Goal: Information Seeking & Learning: Learn about a topic

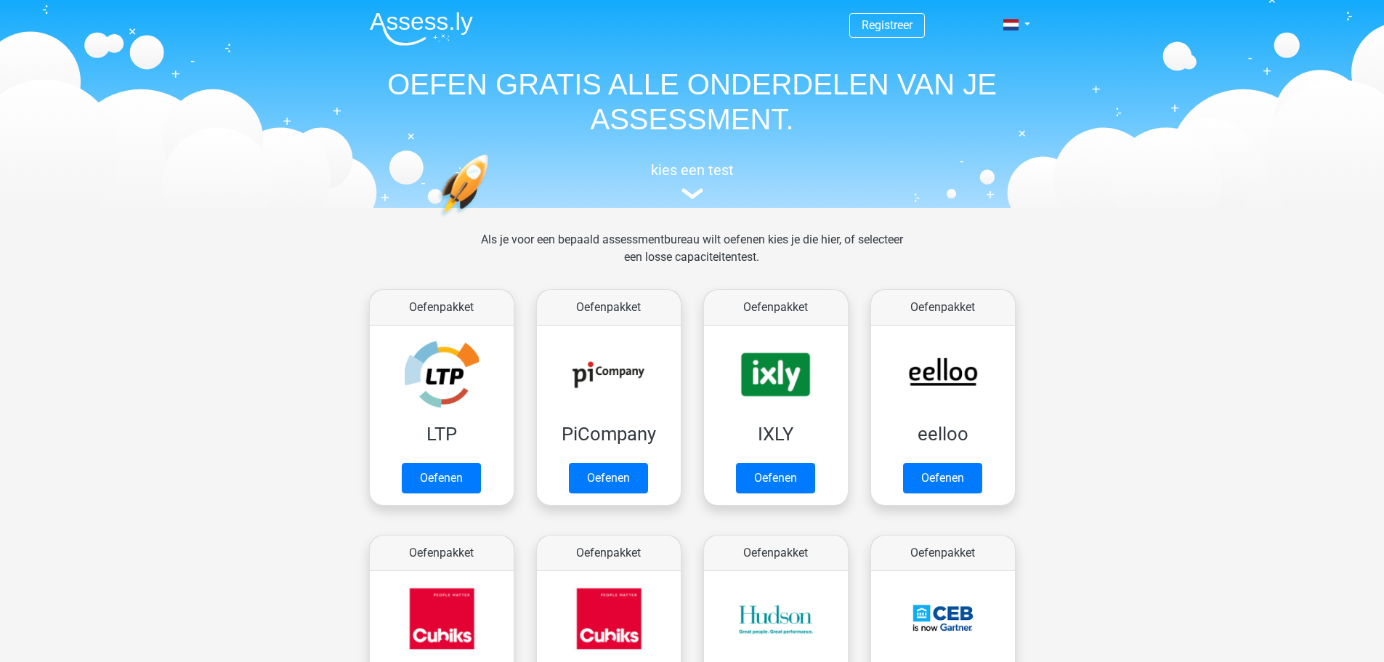
scroll to position [231, 0]
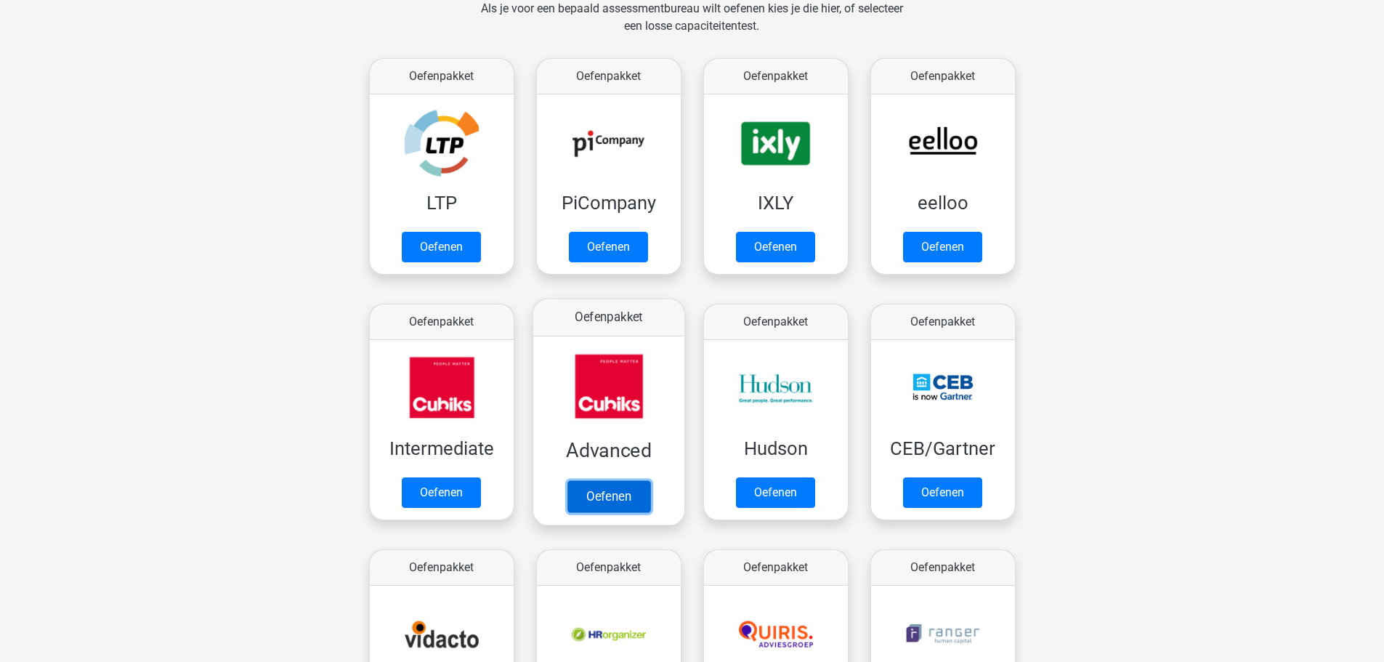
click at [616, 480] on link "Oefenen" at bounding box center [608, 496] width 83 height 32
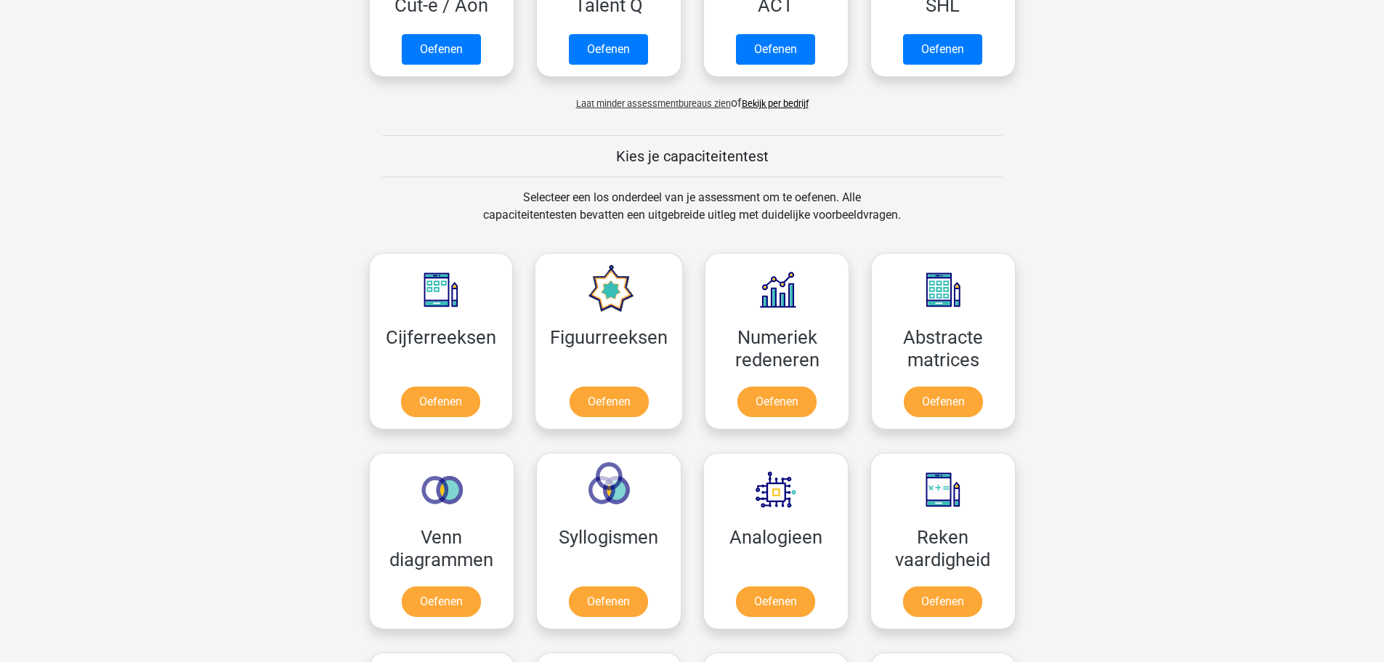
scroll to position [1175, 0]
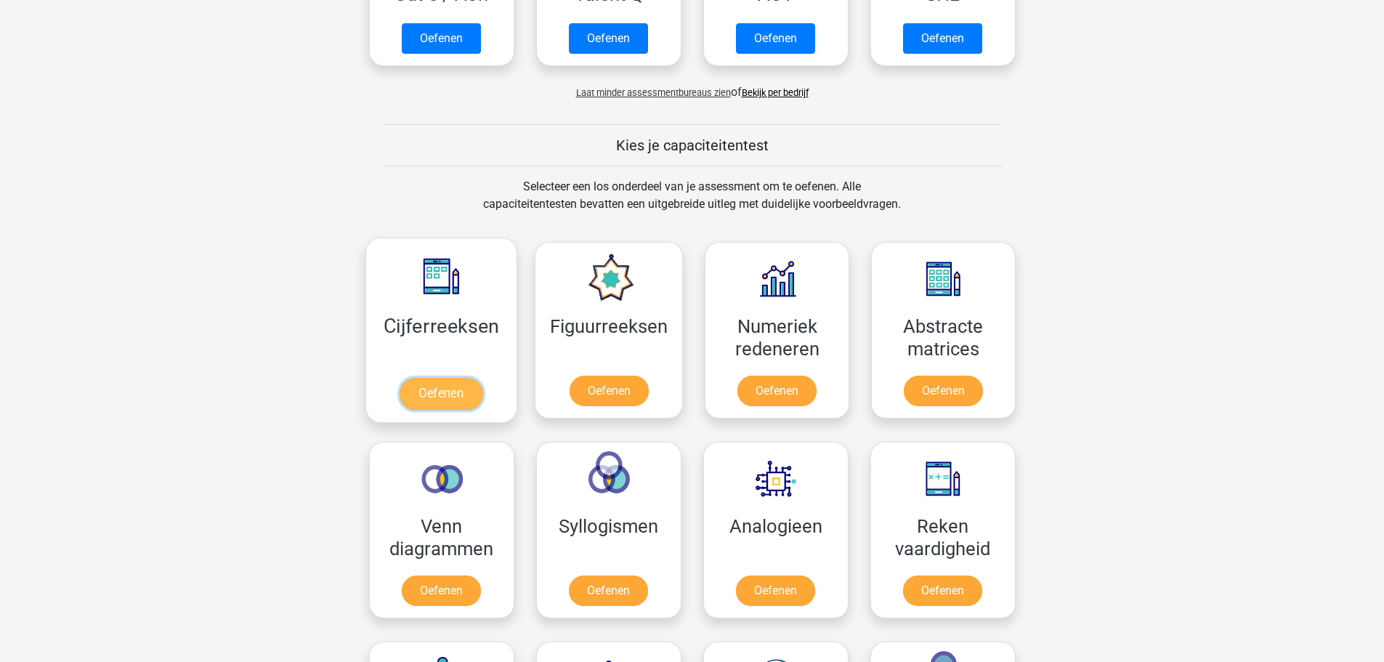
click at [447, 378] on link "Oefenen" at bounding box center [441, 394] width 83 height 32
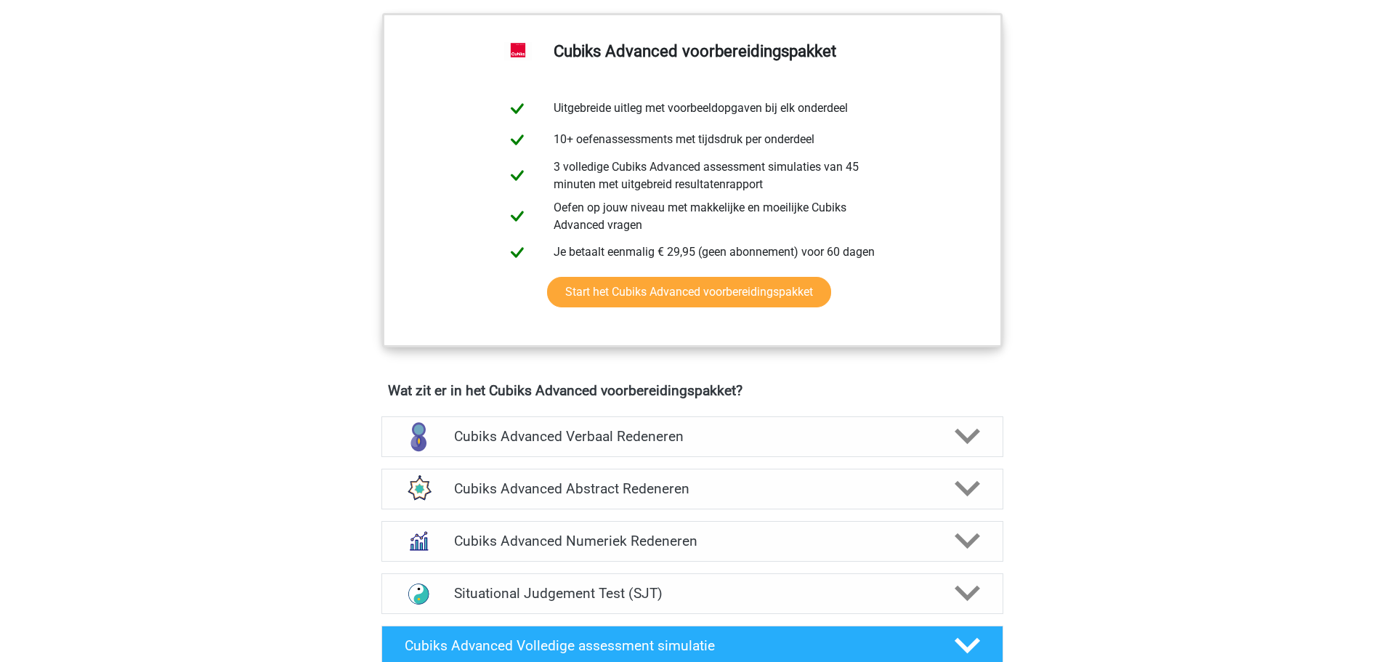
scroll to position [581, 0]
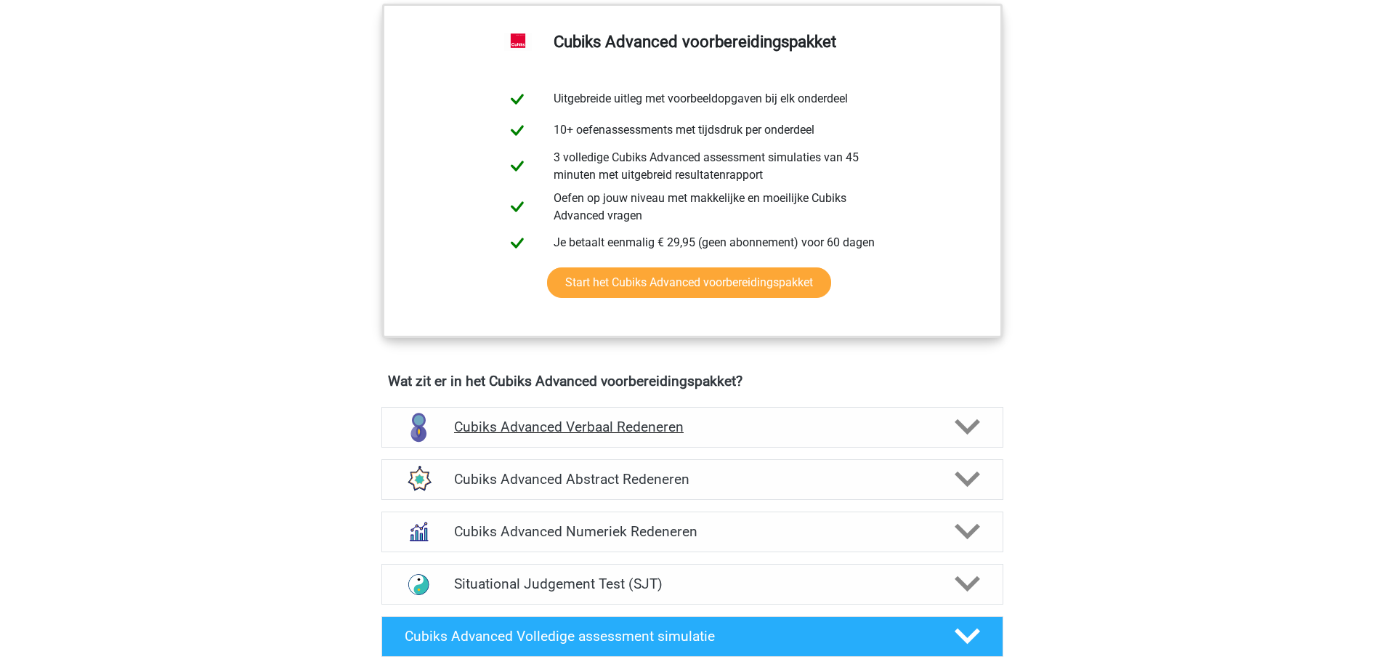
click at [520, 428] on h4 "Cubiks Advanced Verbaal Redeneren" at bounding box center [692, 426] width 476 height 17
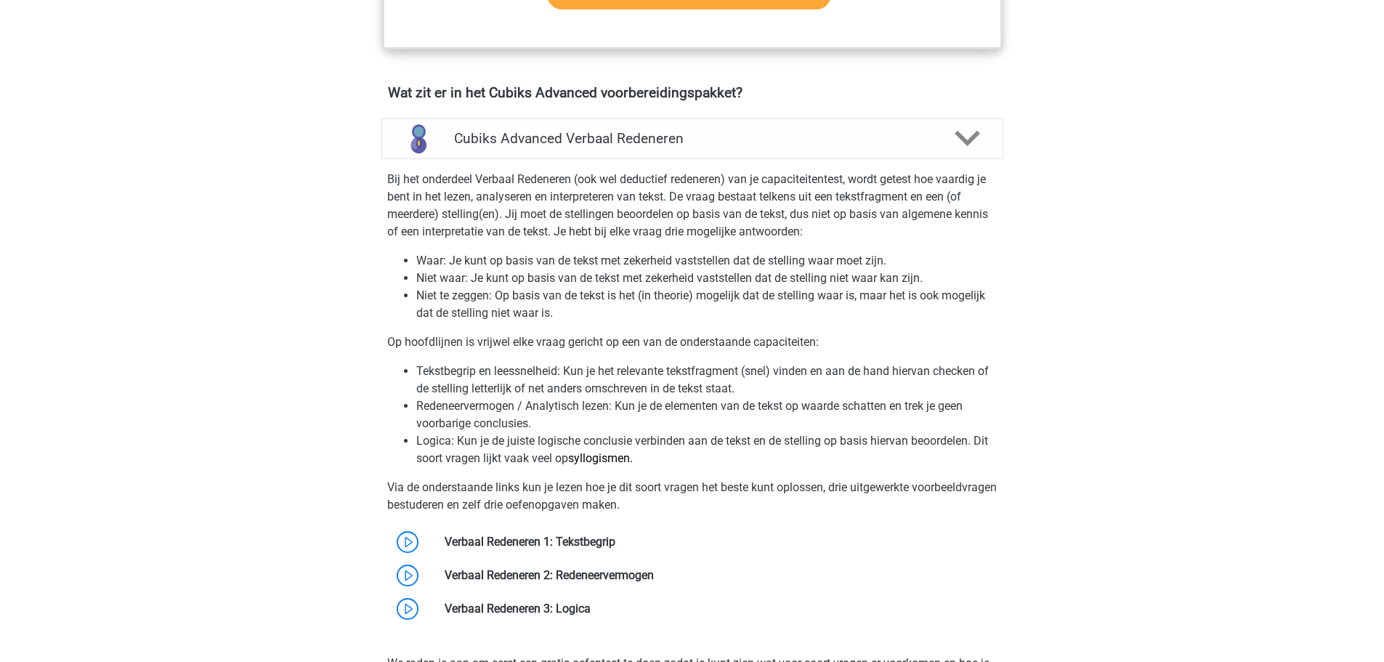
scroll to position [872, 0]
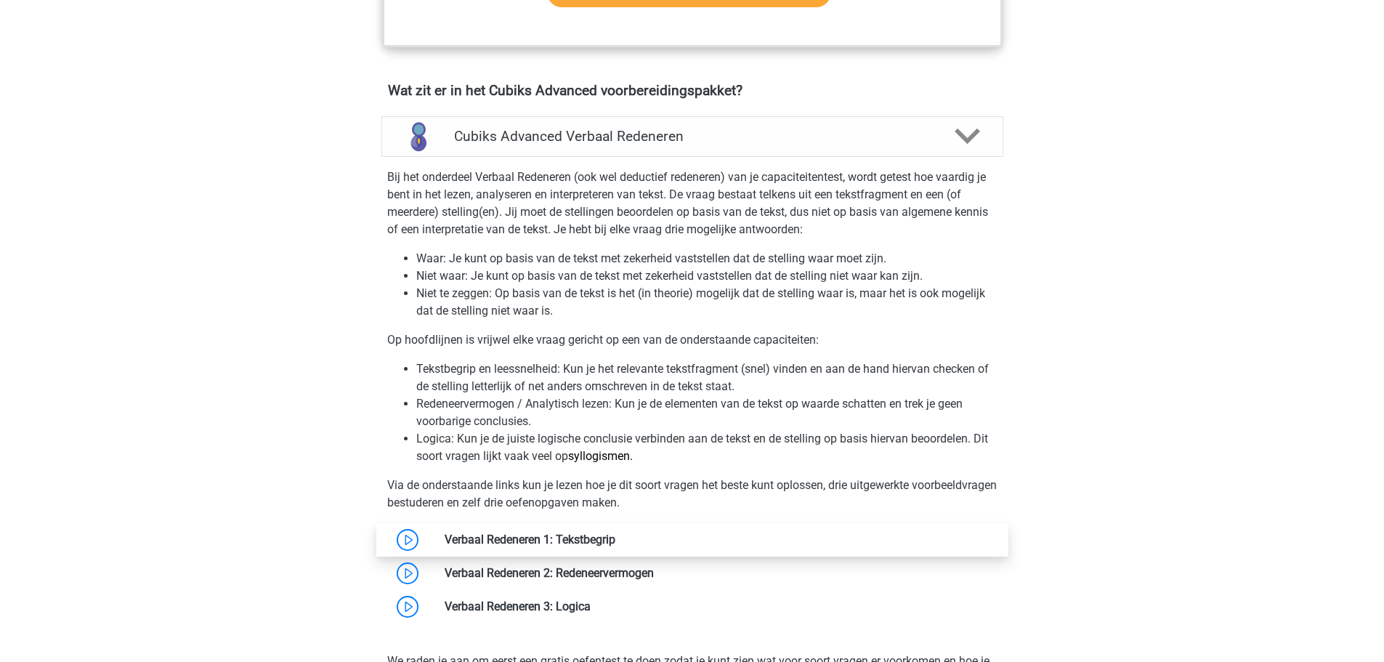
click at [615, 538] on link at bounding box center [615, 540] width 0 height 14
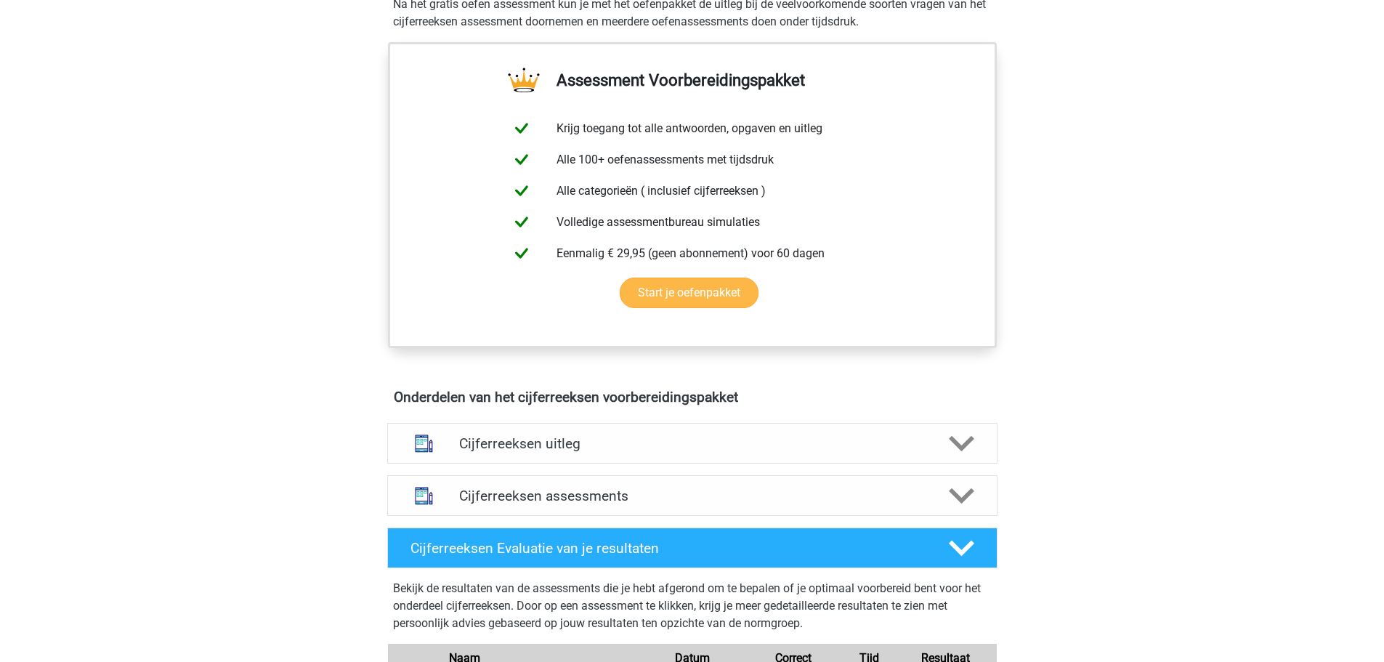
scroll to position [581, 0]
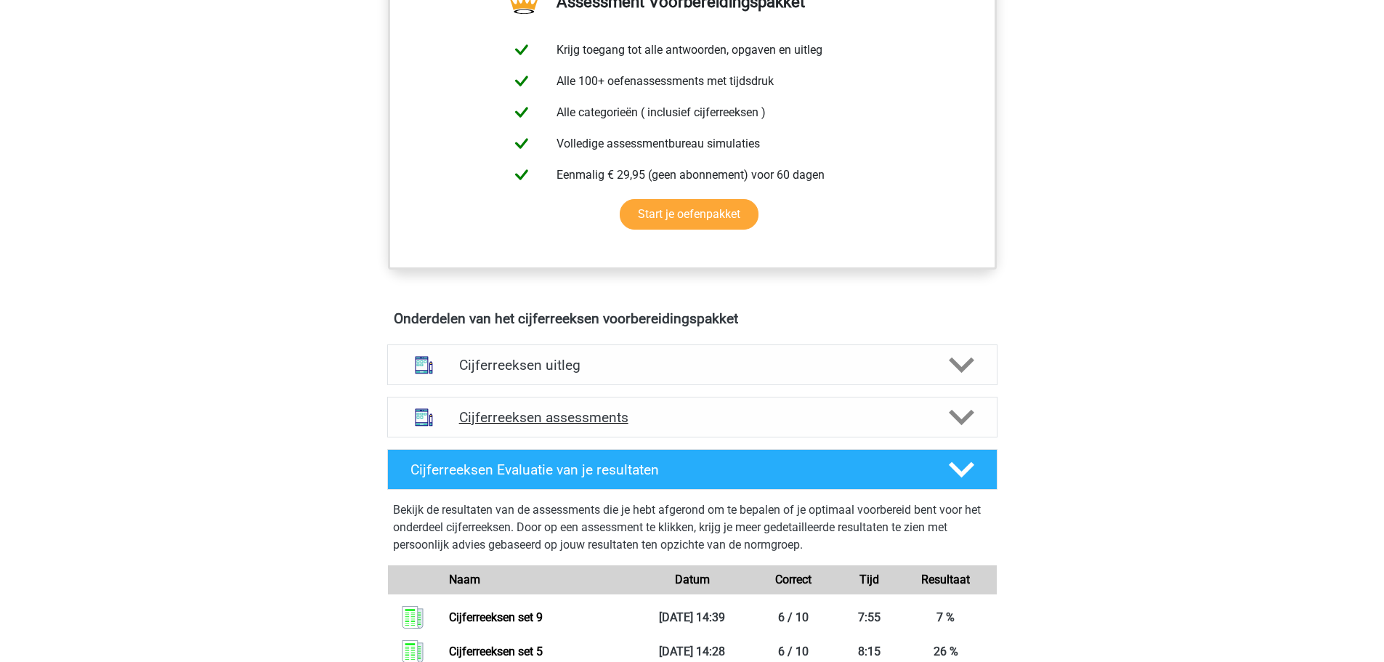
click at [554, 426] on h4 "Cijferreeksen assessments" at bounding box center [692, 417] width 466 height 17
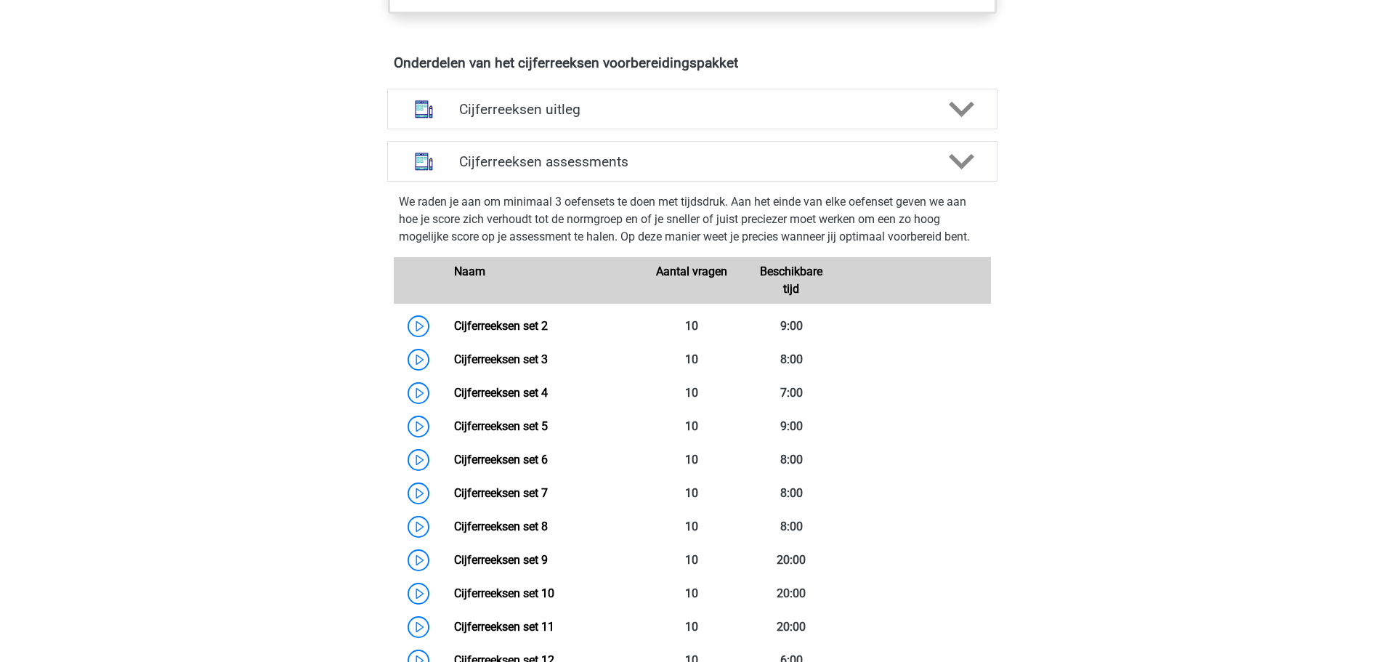
scroll to position [872, 0]
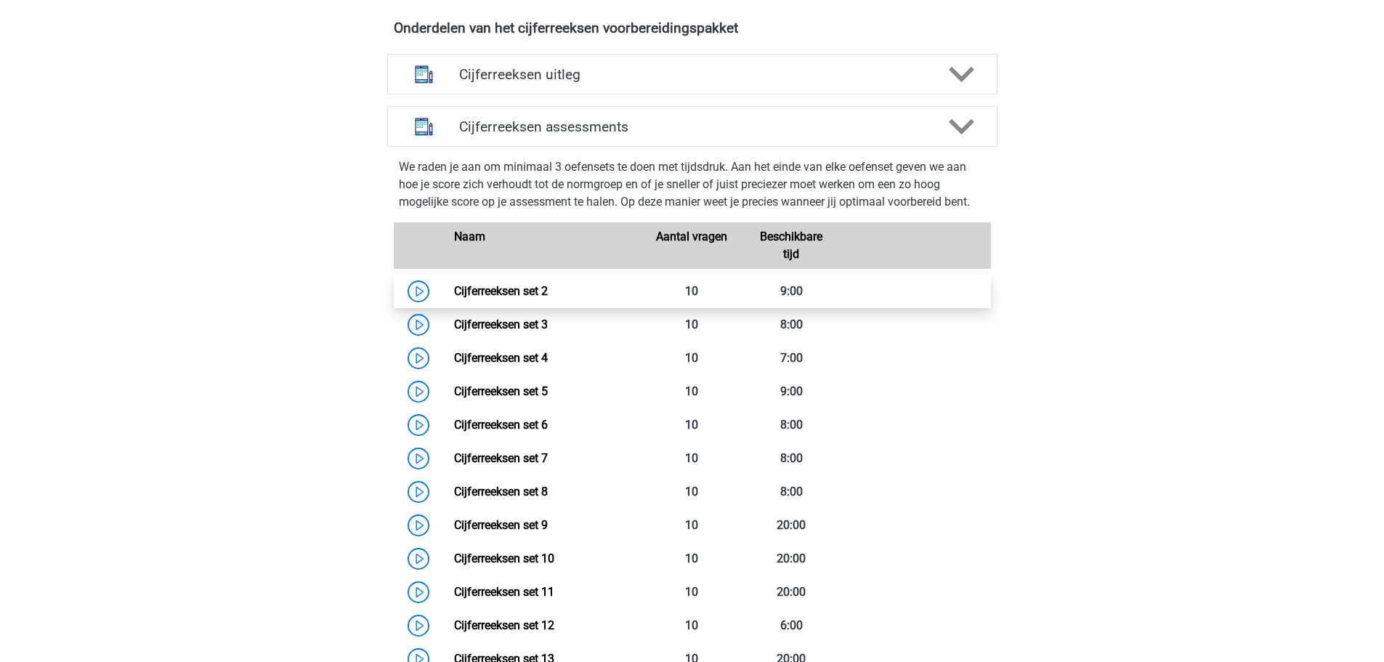
click at [485, 298] on link "Cijferreeksen set 2" at bounding box center [501, 291] width 94 height 14
click at [554, 135] on h4 "Cijferreeksen assessments" at bounding box center [692, 126] width 466 height 17
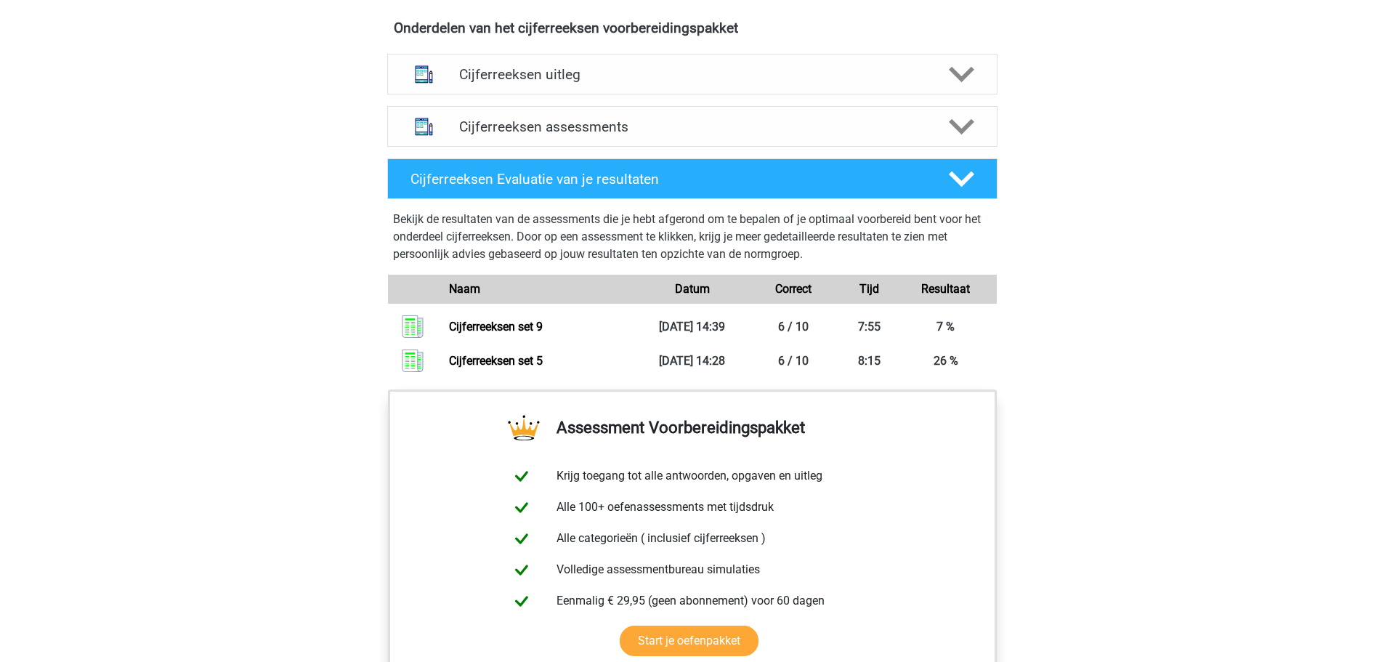
click at [273, 370] on div "Registreer Nederlands English" at bounding box center [692, 121] width 1384 height 1986
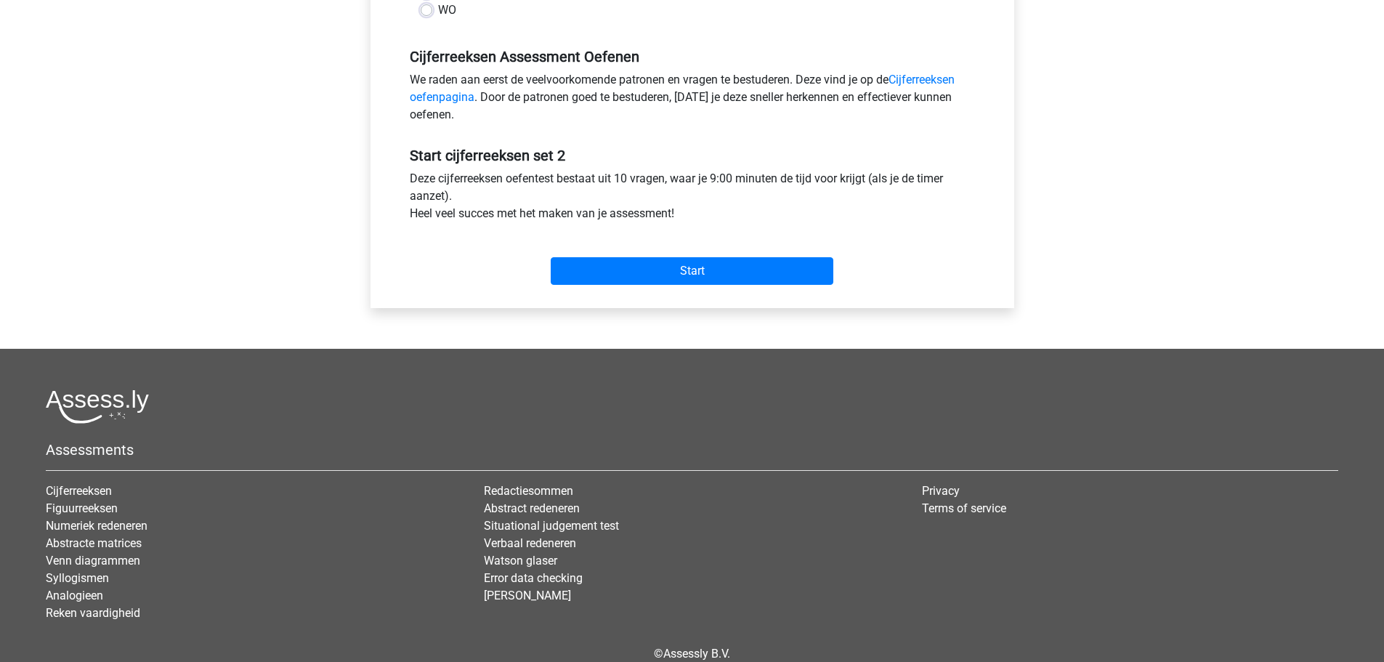
scroll to position [436, 0]
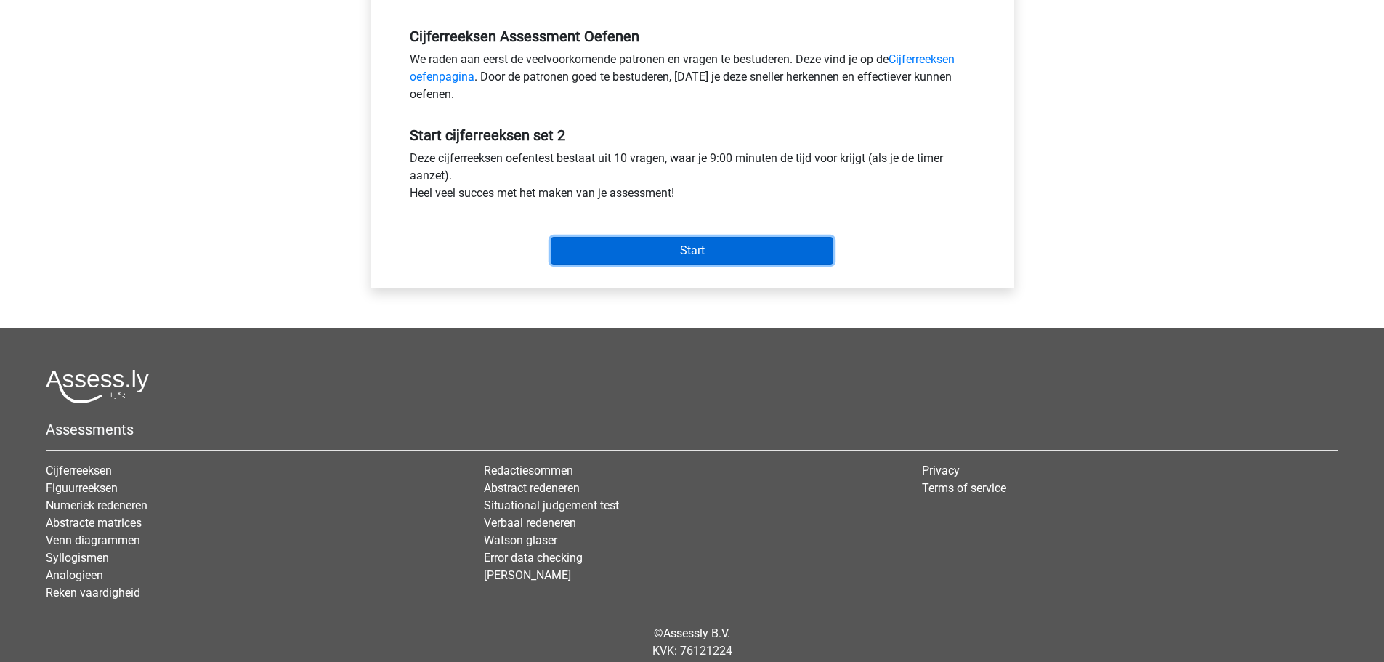
click at [689, 247] on input "Start" at bounding box center [692, 251] width 283 height 28
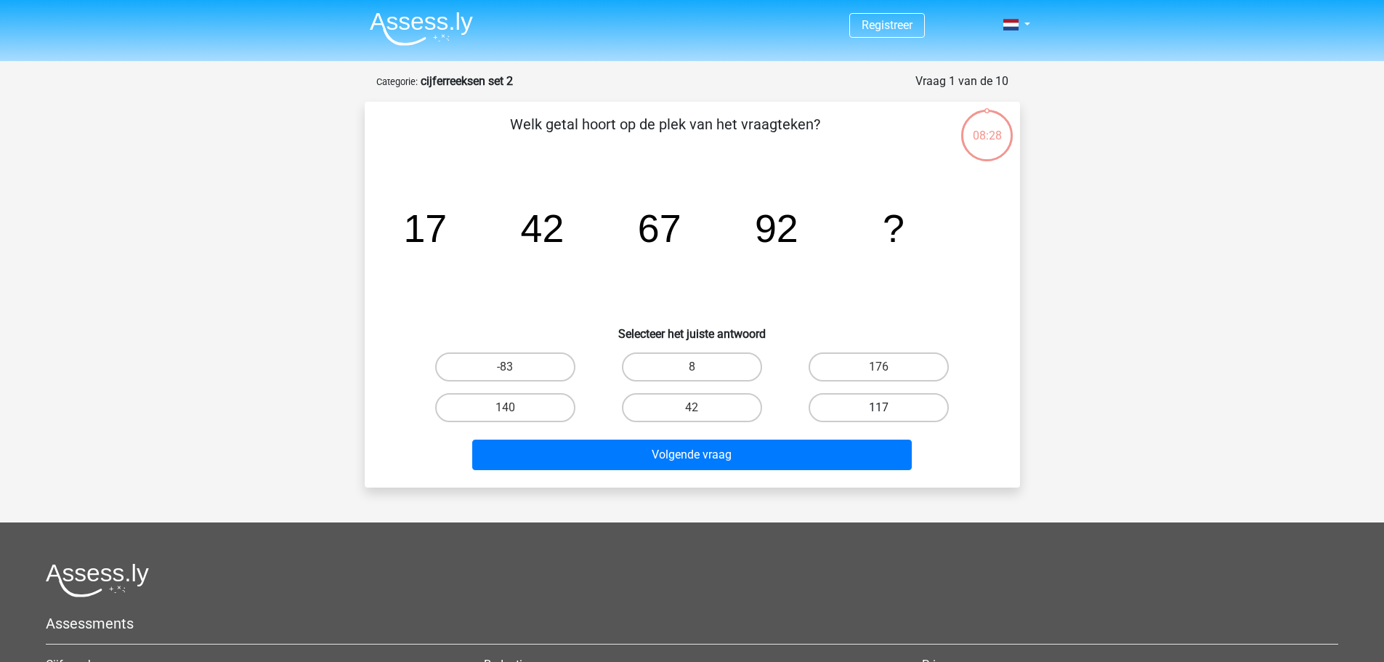
click at [890, 408] on label "117" at bounding box center [879, 407] width 140 height 29
click at [888, 408] on input "117" at bounding box center [883, 412] width 9 height 9
radio input "true"
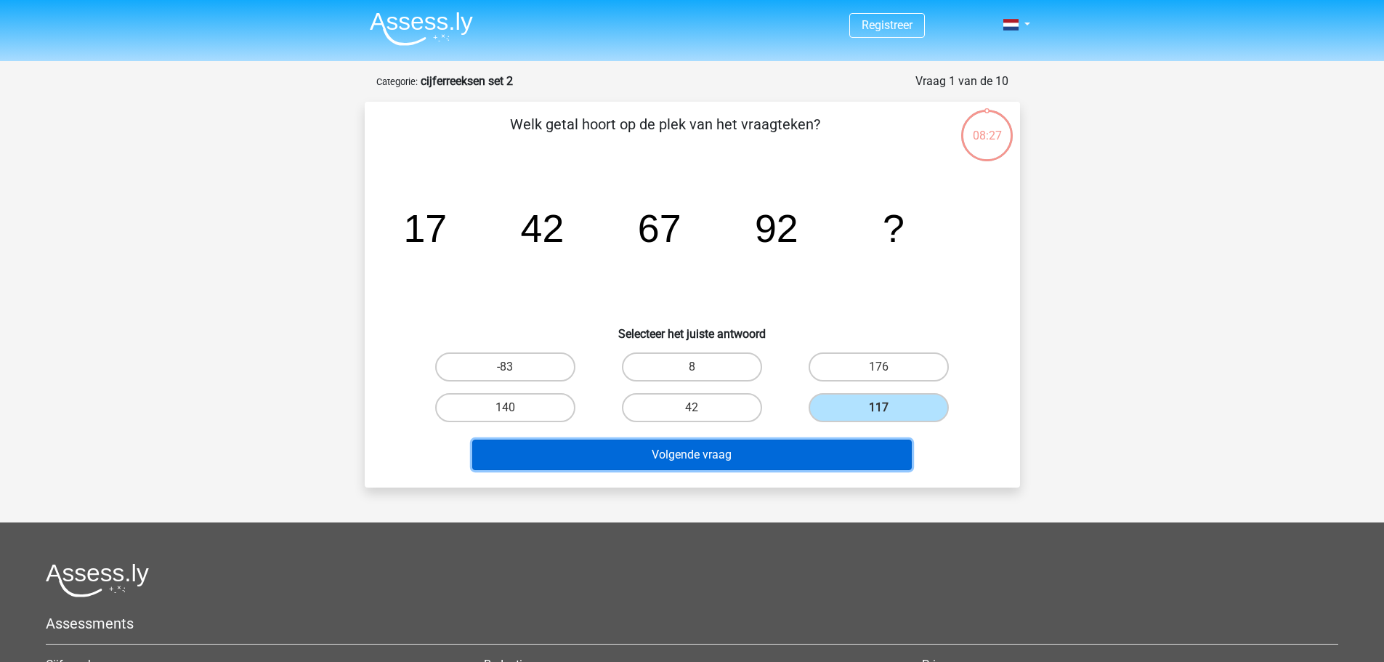
click at [741, 453] on button "Volgende vraag" at bounding box center [692, 455] width 440 height 31
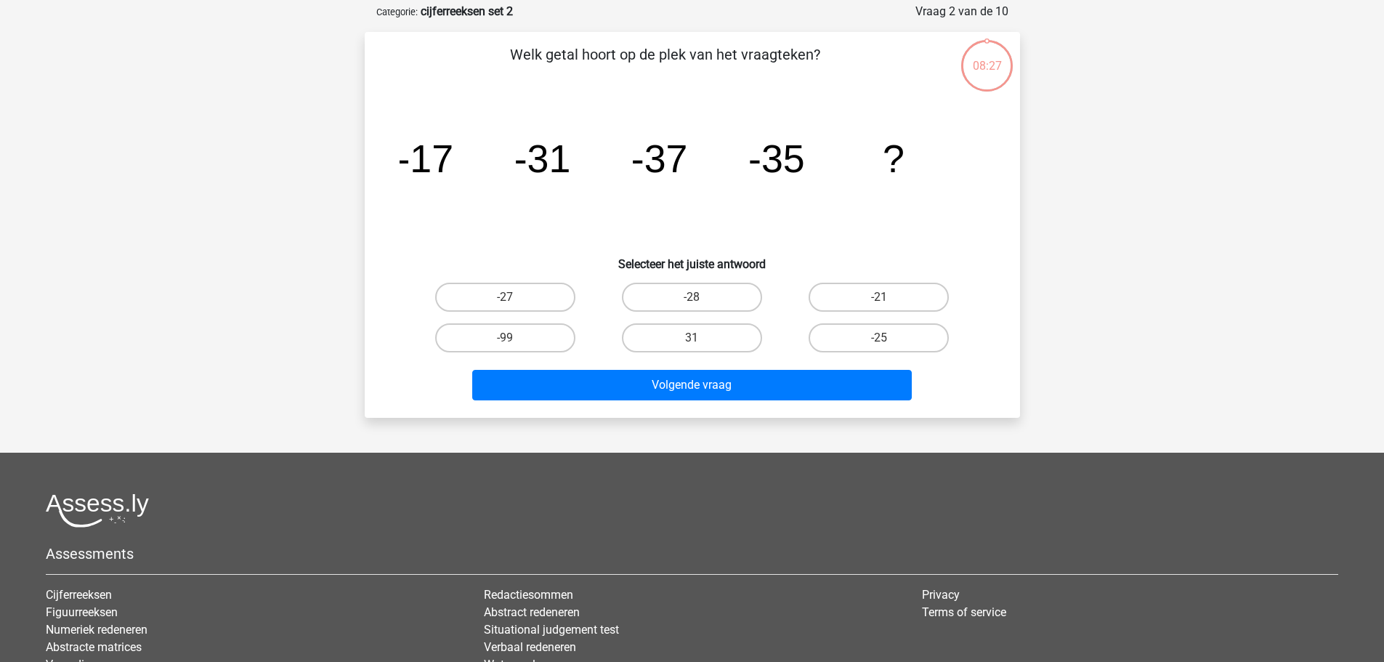
scroll to position [73, 0]
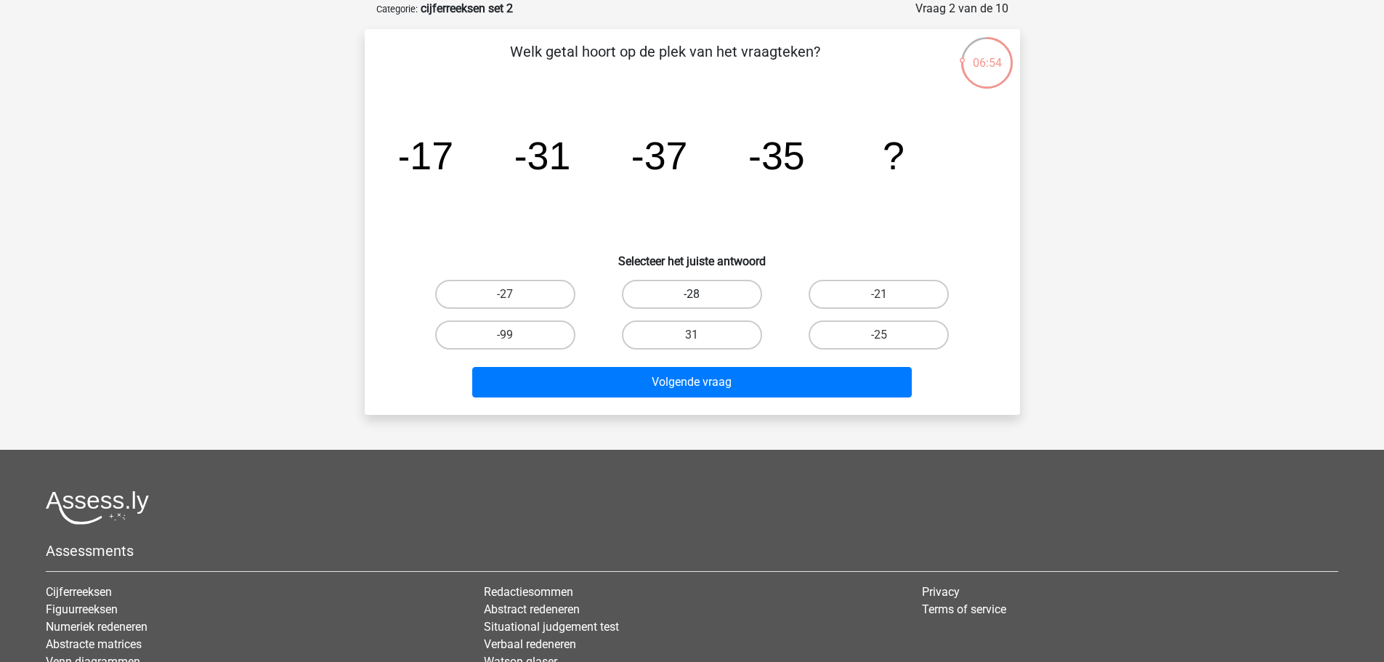
click at [679, 285] on label "-28" at bounding box center [692, 294] width 140 height 29
click at [692, 294] on input "-28" at bounding box center [696, 298] width 9 height 9
radio input "true"
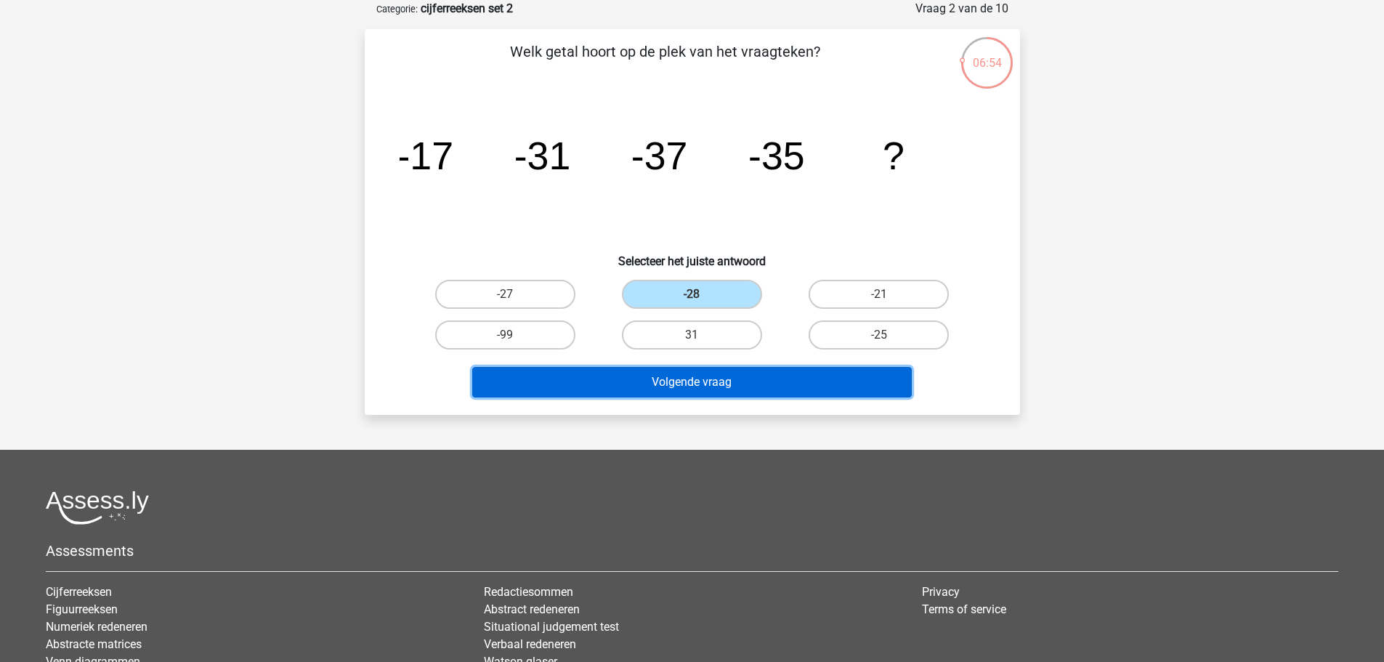
click at [730, 380] on button "Volgende vraag" at bounding box center [692, 382] width 440 height 31
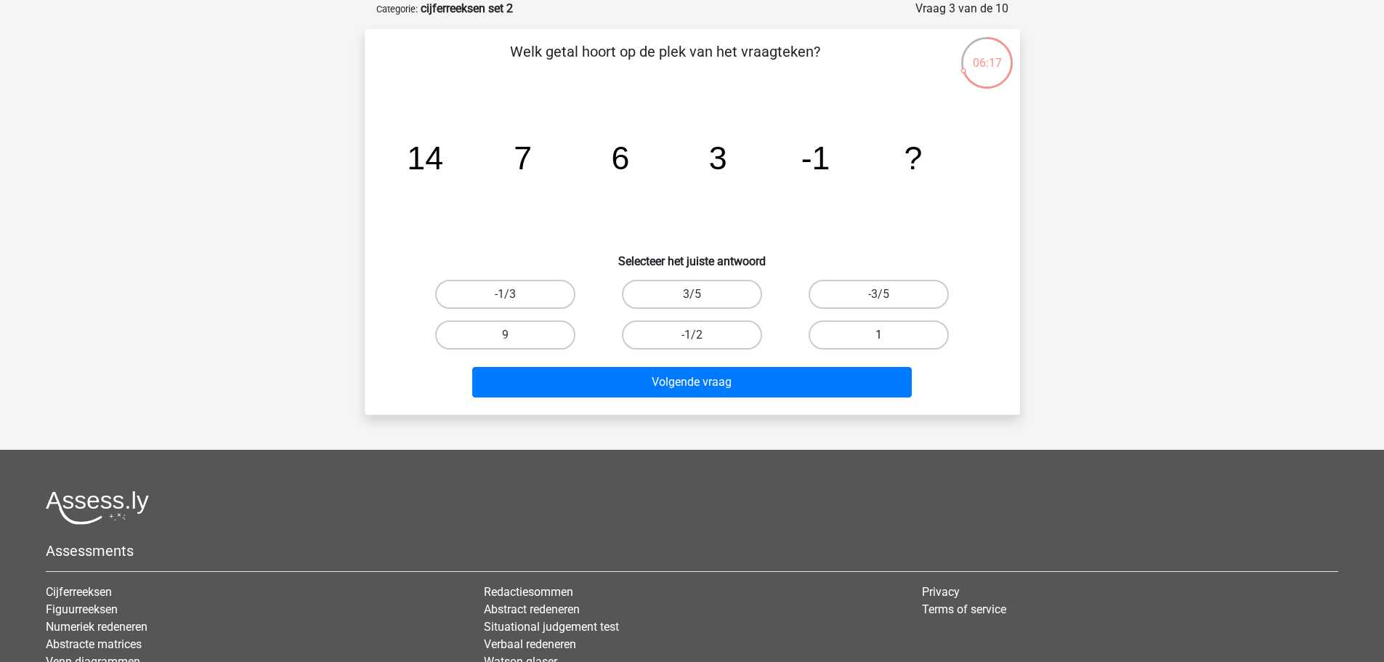
click at [873, 335] on label "1" at bounding box center [879, 334] width 140 height 29
click at [879, 335] on input "1" at bounding box center [883, 339] width 9 height 9
radio input "true"
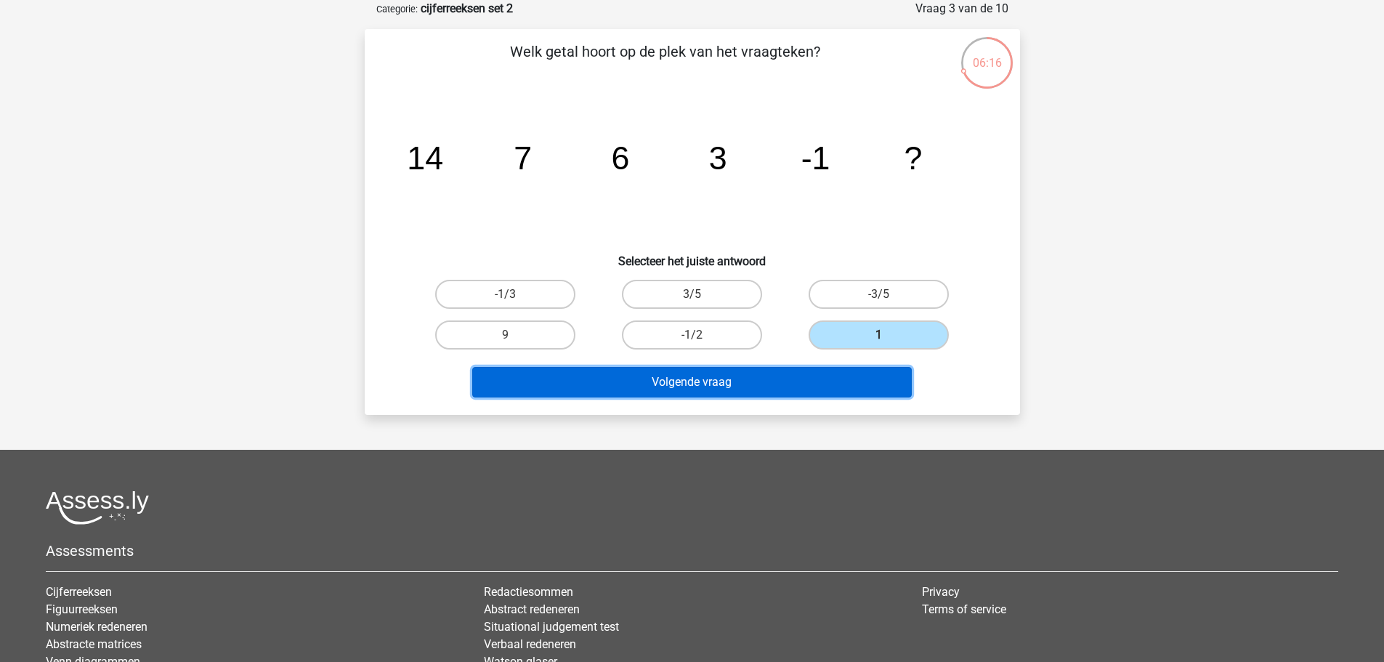
click at [697, 379] on button "Volgende vraag" at bounding box center [692, 382] width 440 height 31
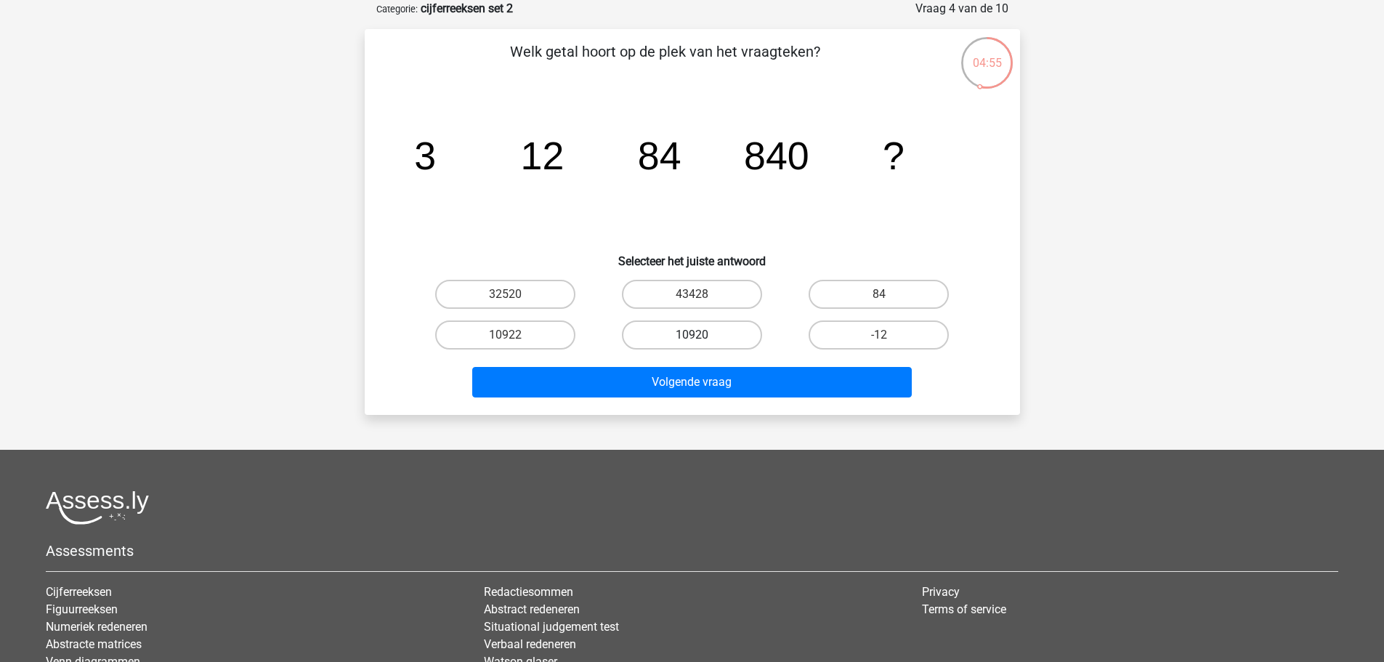
click at [689, 330] on label "10920" at bounding box center [692, 334] width 140 height 29
click at [692, 335] on input "10920" at bounding box center [696, 339] width 9 height 9
radio input "true"
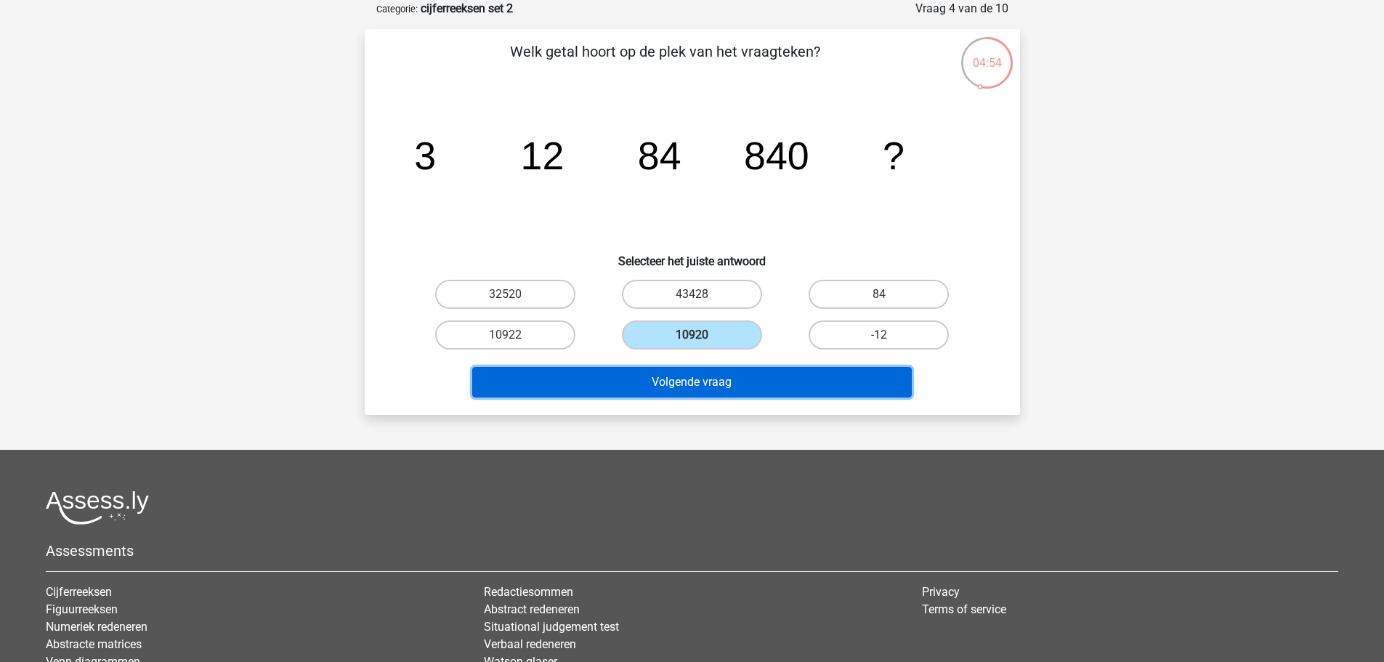
click at [679, 384] on button "Volgende vraag" at bounding box center [692, 382] width 440 height 31
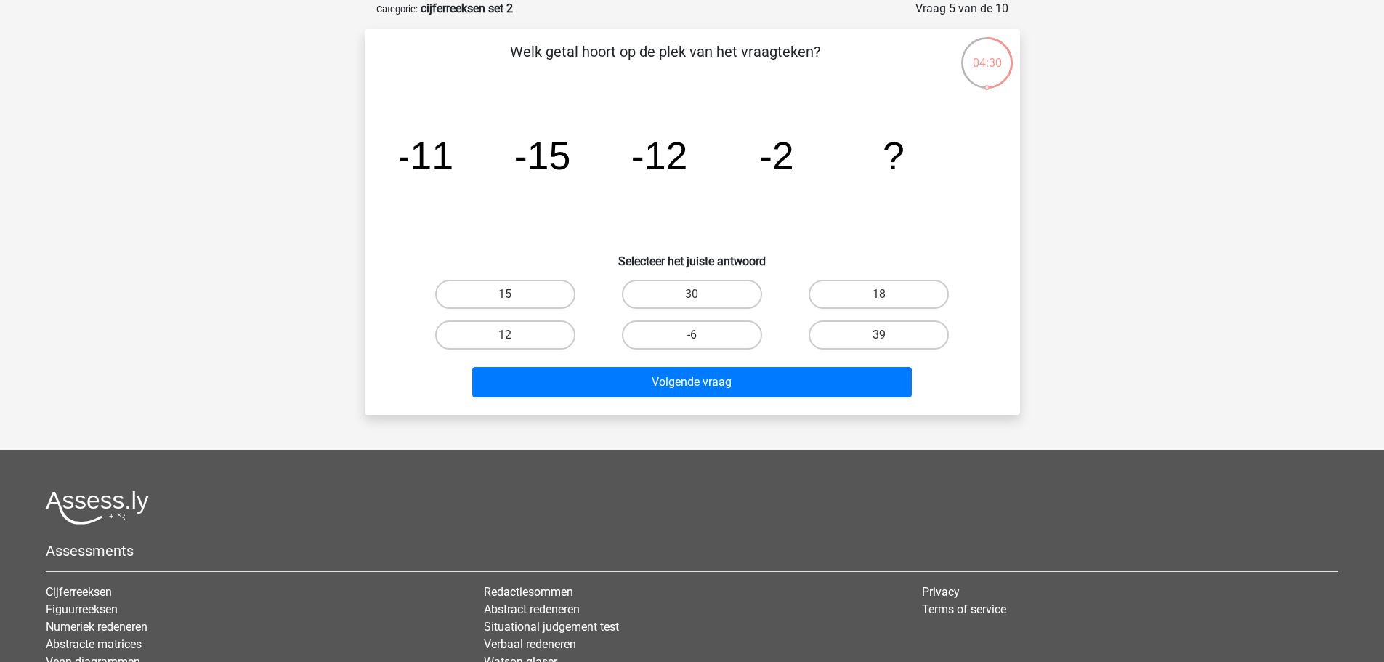
click at [691, 331] on label "-6" at bounding box center [692, 334] width 140 height 29
click at [692, 335] on input "-6" at bounding box center [696, 339] width 9 height 9
radio input "true"
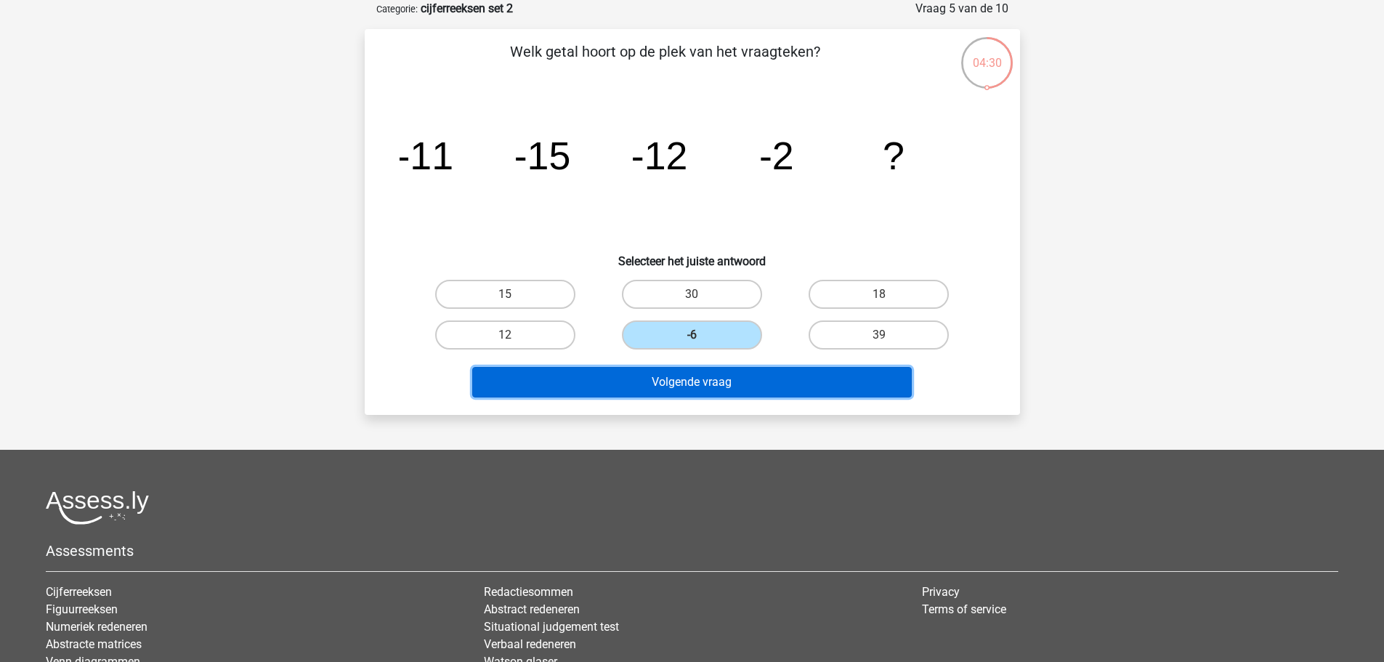
click at [695, 373] on button "Volgende vraag" at bounding box center [692, 382] width 440 height 31
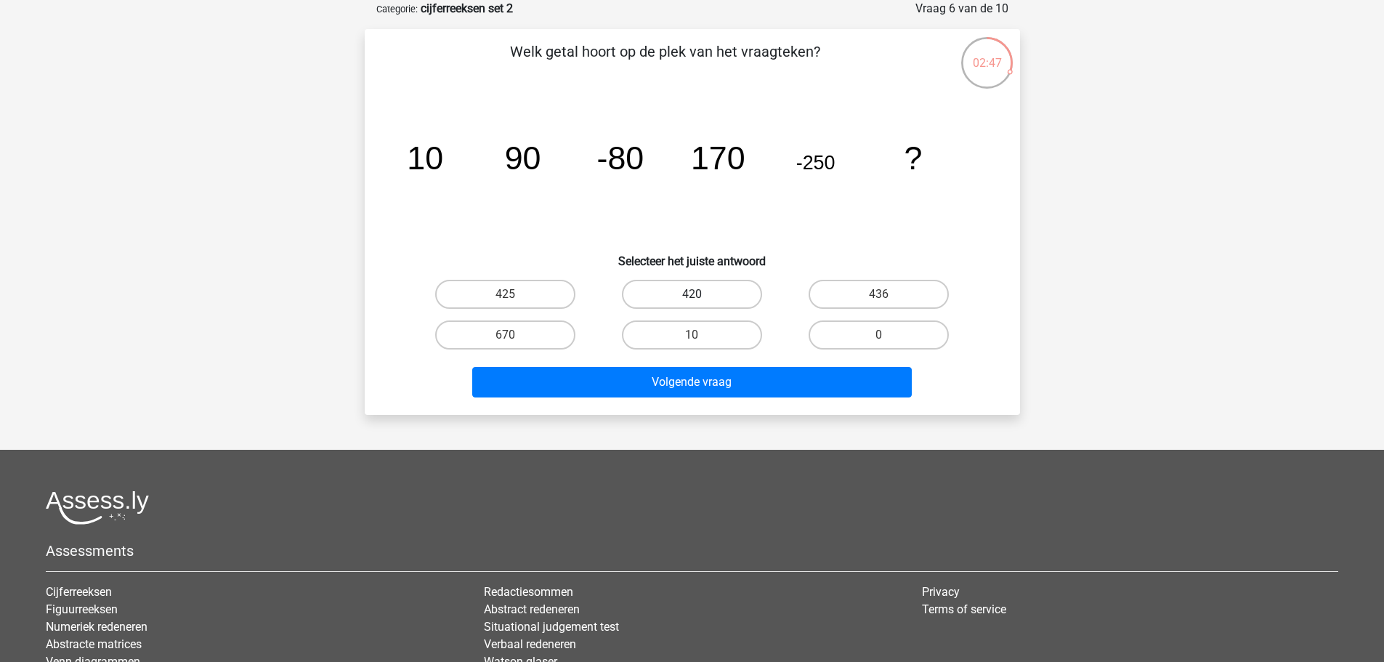
click at [689, 288] on label "420" at bounding box center [692, 294] width 140 height 29
click at [692, 294] on input "420" at bounding box center [696, 298] width 9 height 9
radio input "true"
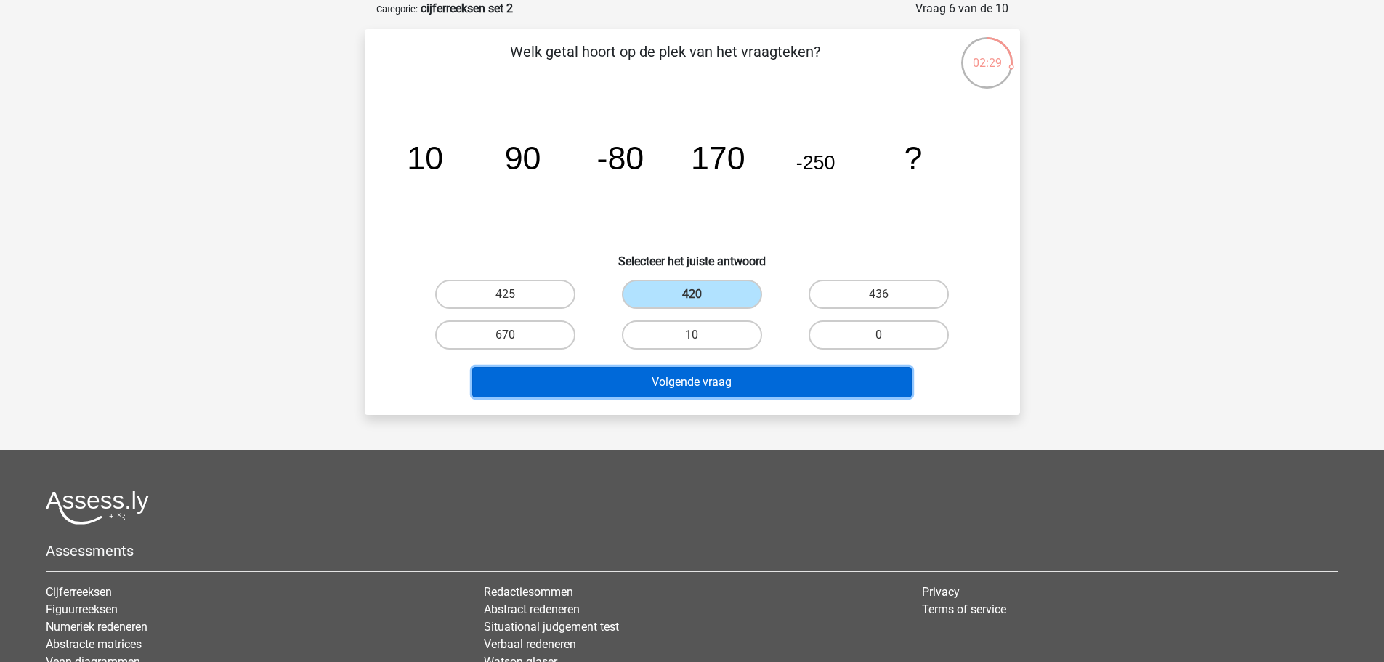
click at [708, 381] on button "Volgende vraag" at bounding box center [692, 382] width 440 height 31
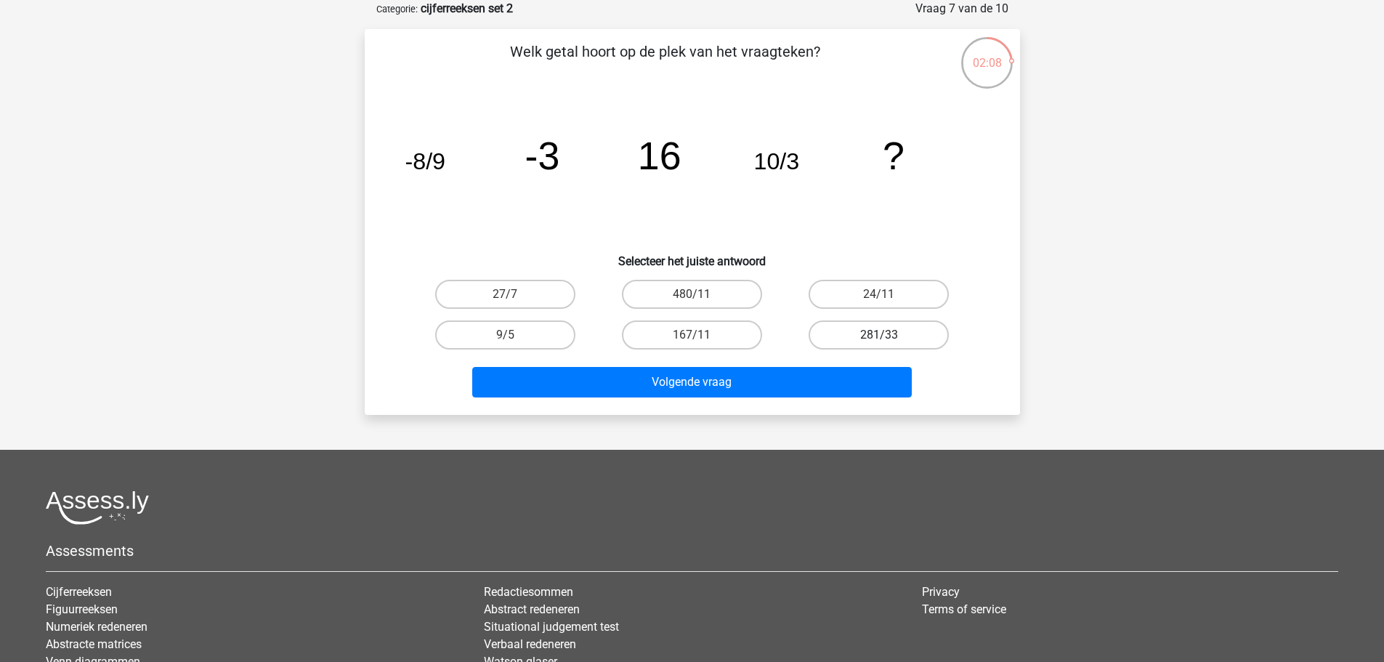
click at [880, 333] on label "281/33" at bounding box center [879, 334] width 140 height 29
click at [880, 335] on input "281/33" at bounding box center [883, 339] width 9 height 9
radio input "true"
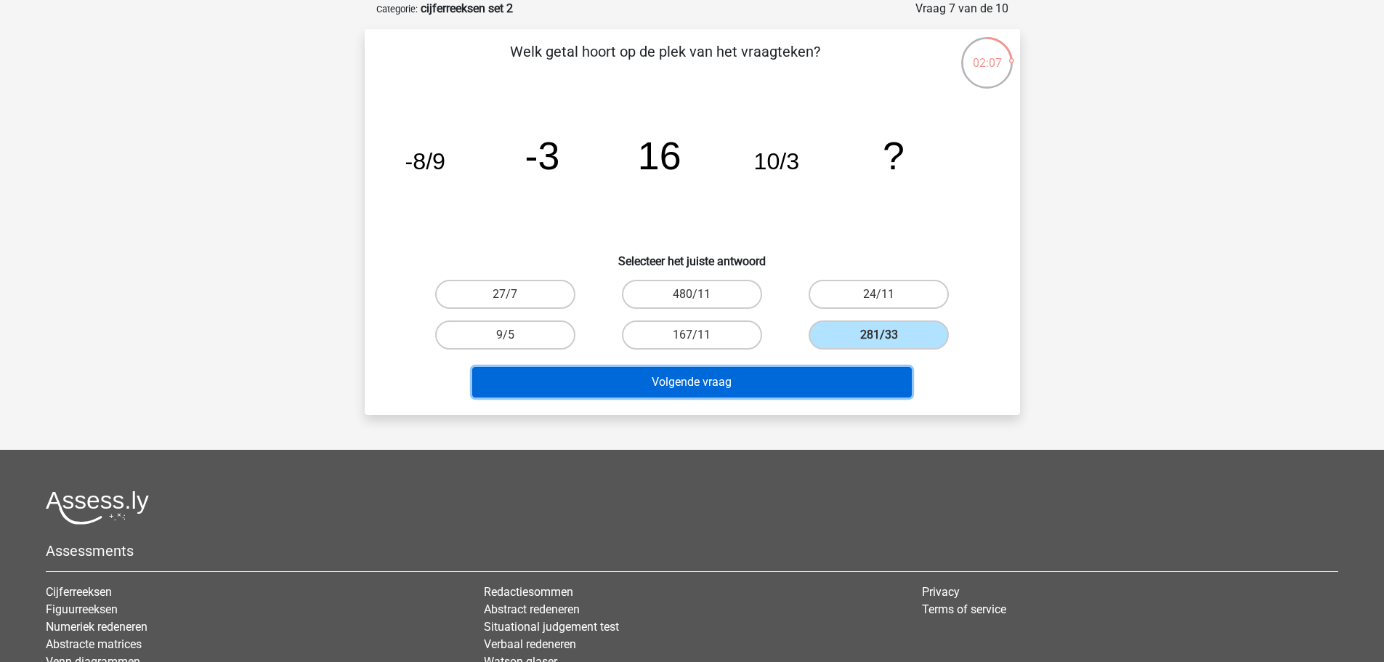
click at [687, 383] on button "Volgende vraag" at bounding box center [692, 382] width 440 height 31
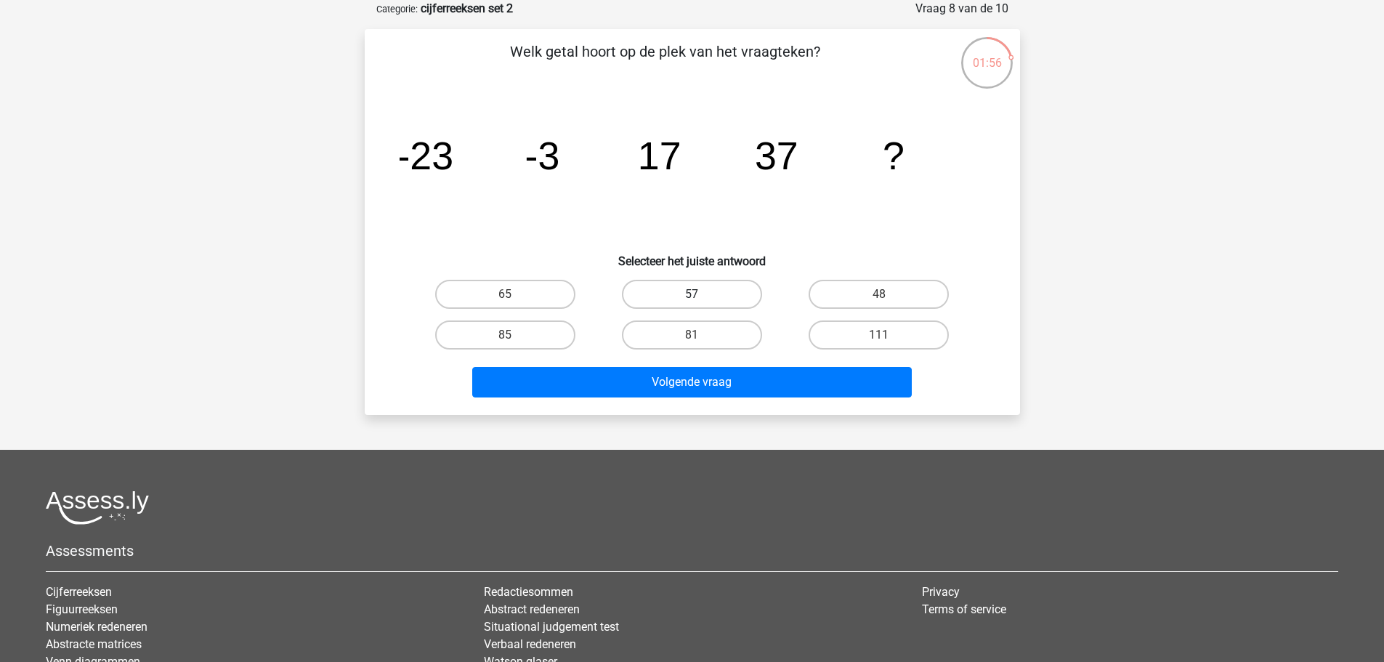
click at [671, 291] on label "57" at bounding box center [692, 294] width 140 height 29
click at [692, 294] on input "57" at bounding box center [696, 298] width 9 height 9
radio input "true"
click at [684, 365] on div "Volgende vraag" at bounding box center [692, 379] width 609 height 48
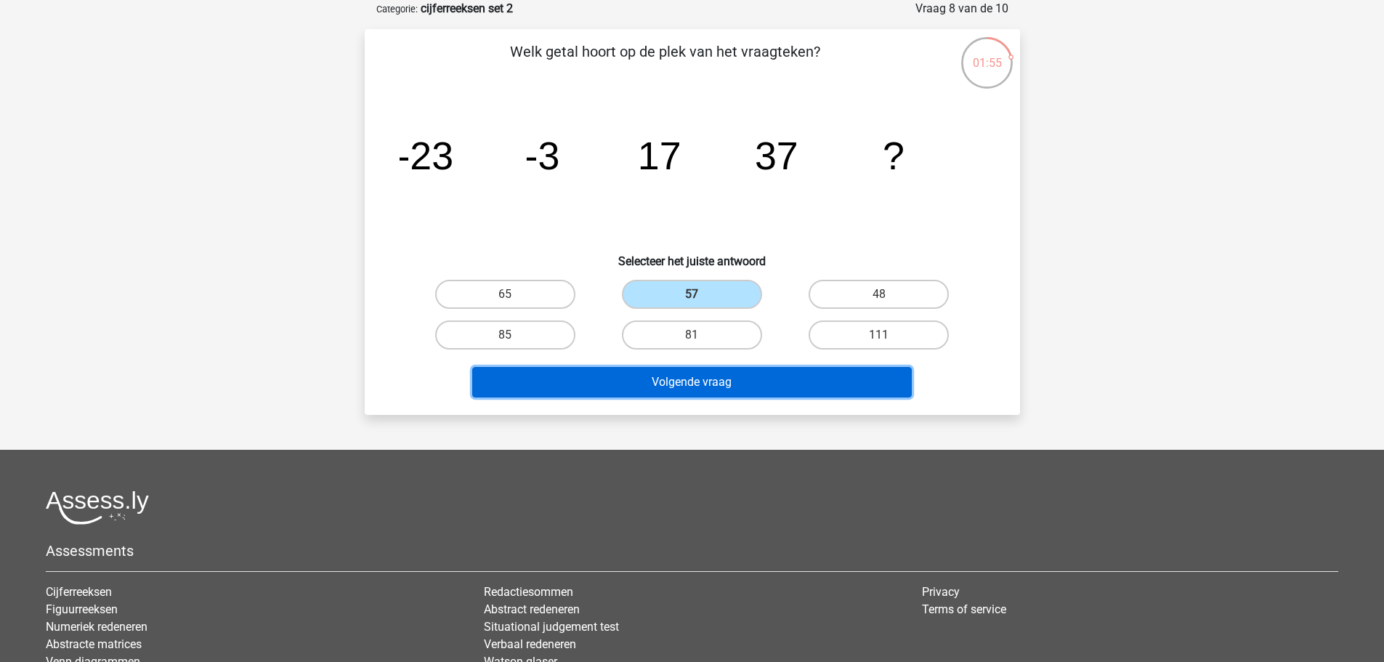
click at [686, 389] on button "Volgende vraag" at bounding box center [692, 382] width 440 height 31
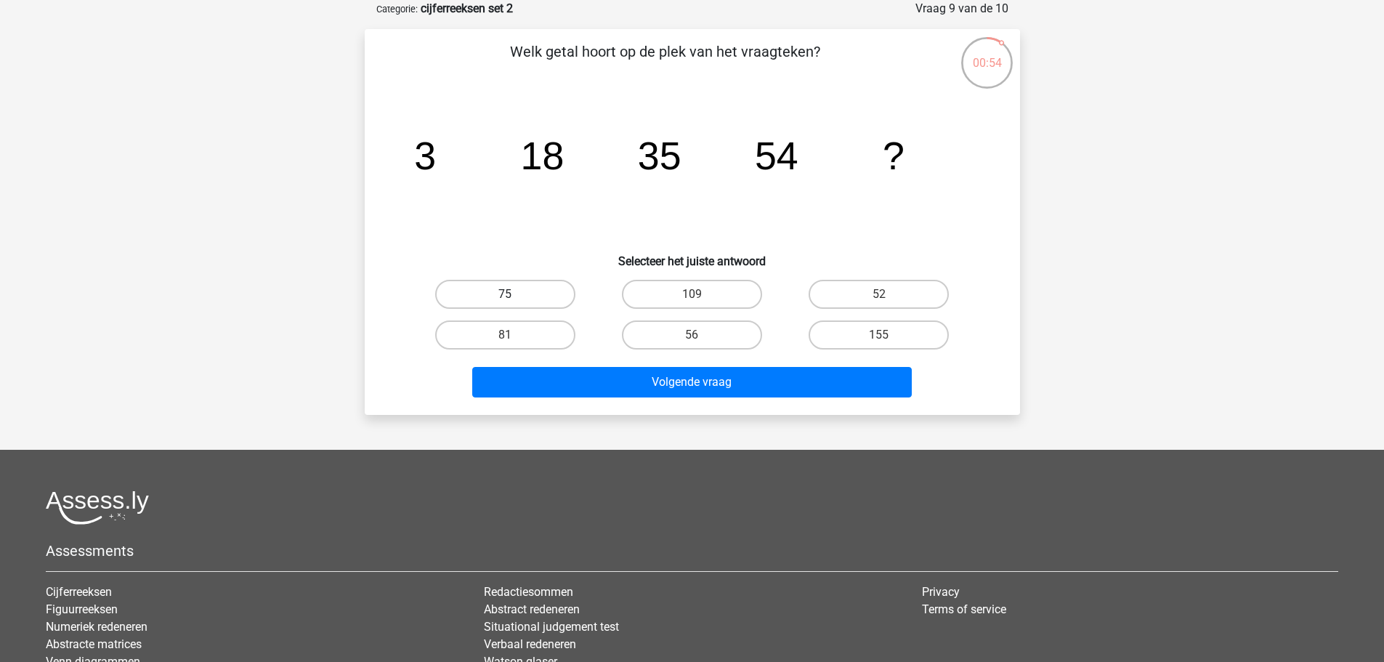
click at [495, 289] on label "75" at bounding box center [505, 294] width 140 height 29
click at [505, 294] on input "75" at bounding box center [509, 298] width 9 height 9
radio input "true"
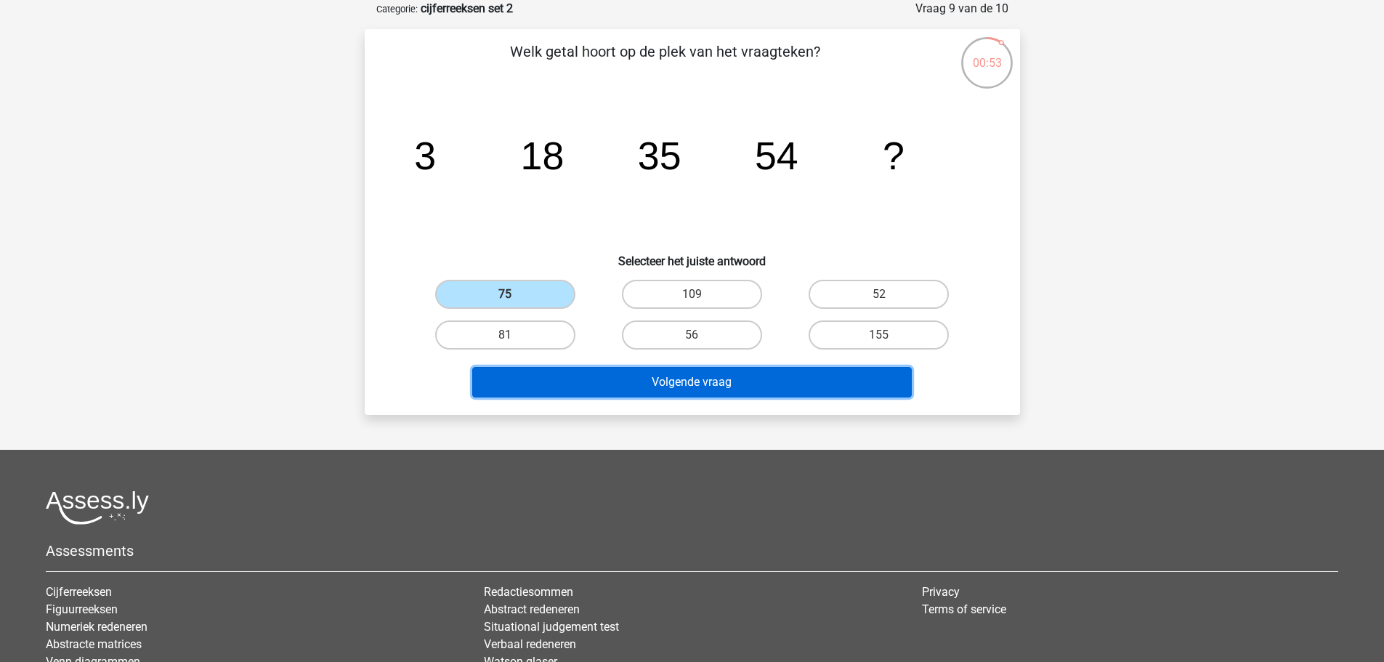
click at [669, 377] on button "Volgende vraag" at bounding box center [692, 382] width 440 height 31
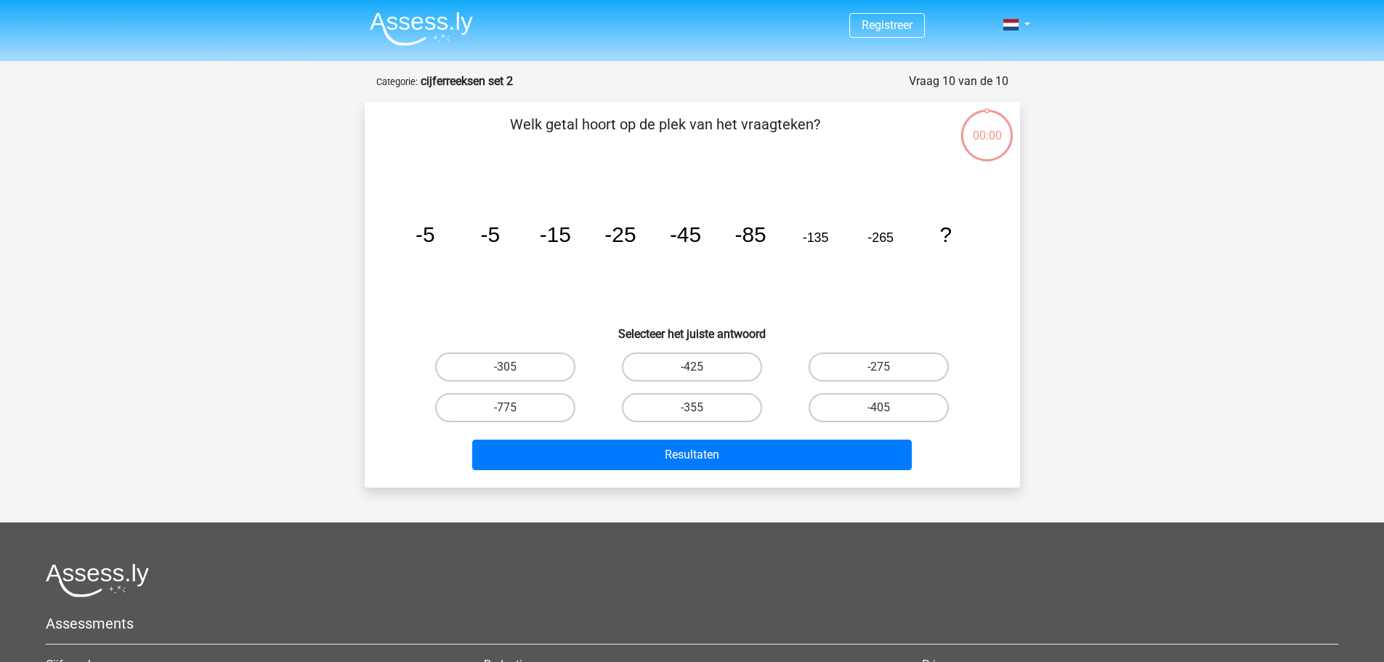
scroll to position [73, 0]
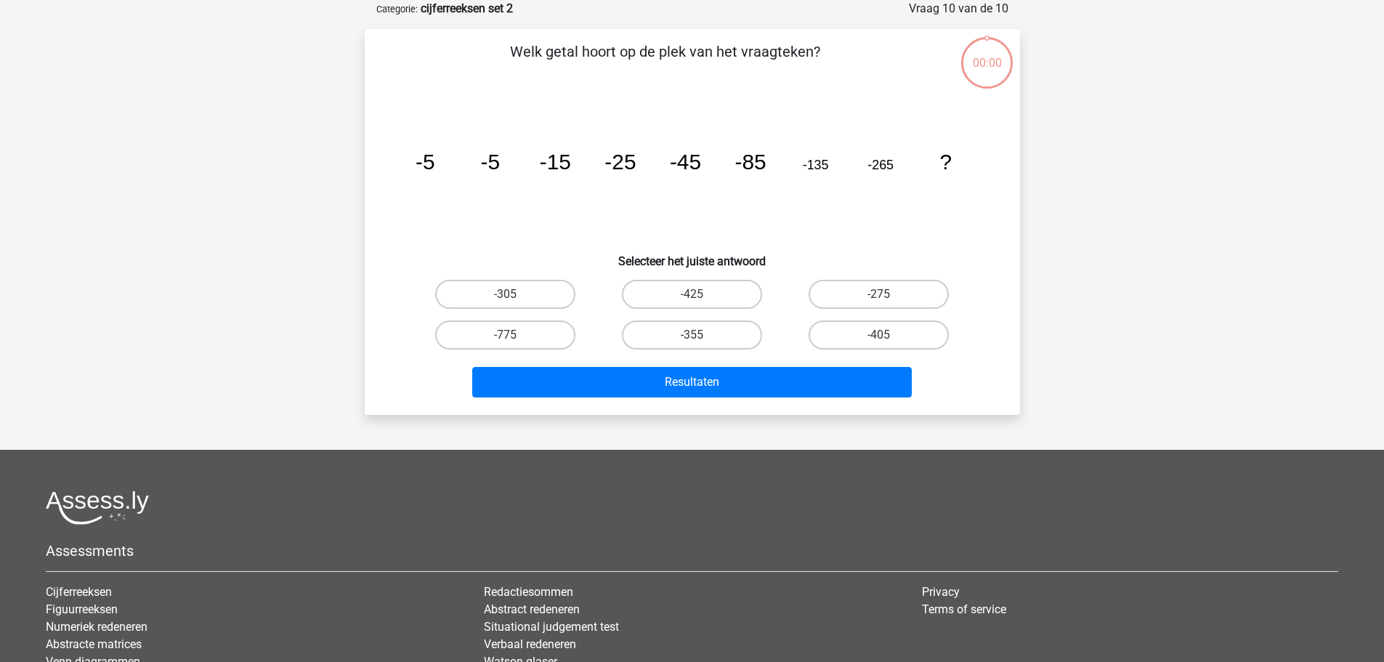
click at [695, 286] on label "-425" at bounding box center [692, 294] width 140 height 29
click at [695, 294] on input "-425" at bounding box center [696, 298] width 9 height 9
radio input "true"
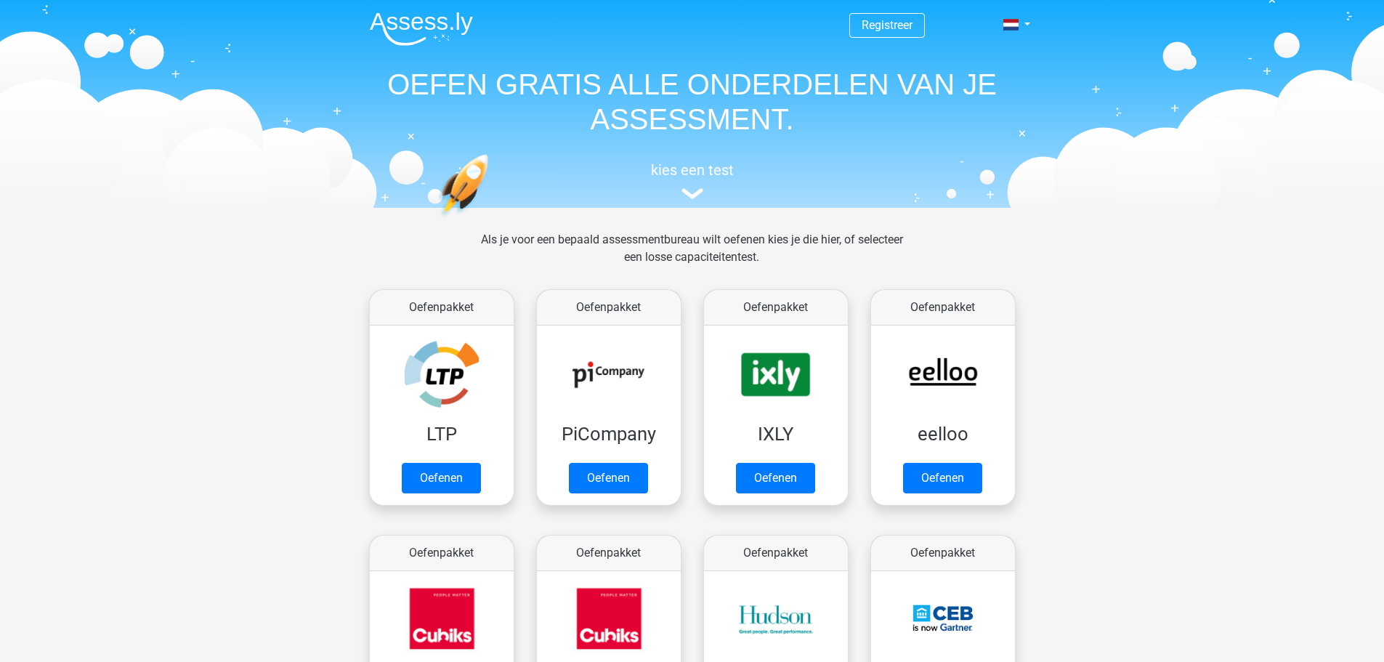
scroll to position [1175, 0]
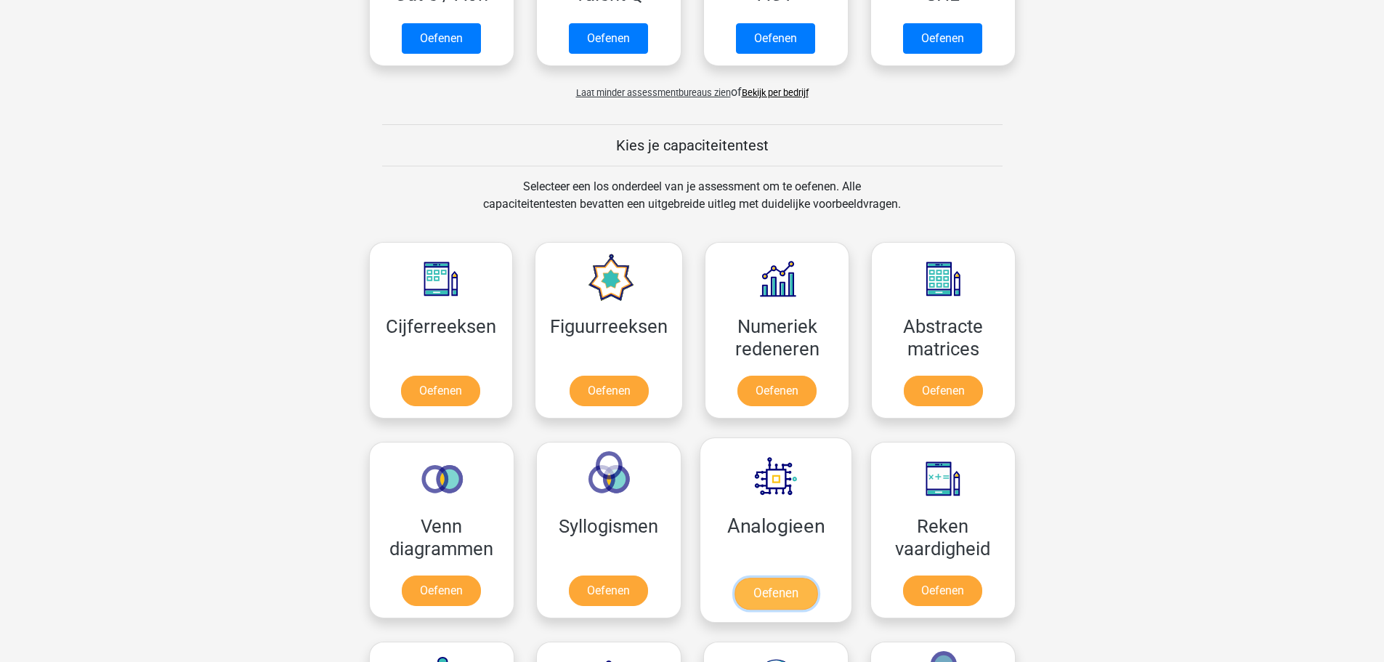
click at [766, 578] on link "Oefenen" at bounding box center [775, 594] width 83 height 32
click at [942, 378] on link "Oefenen" at bounding box center [943, 394] width 83 height 32
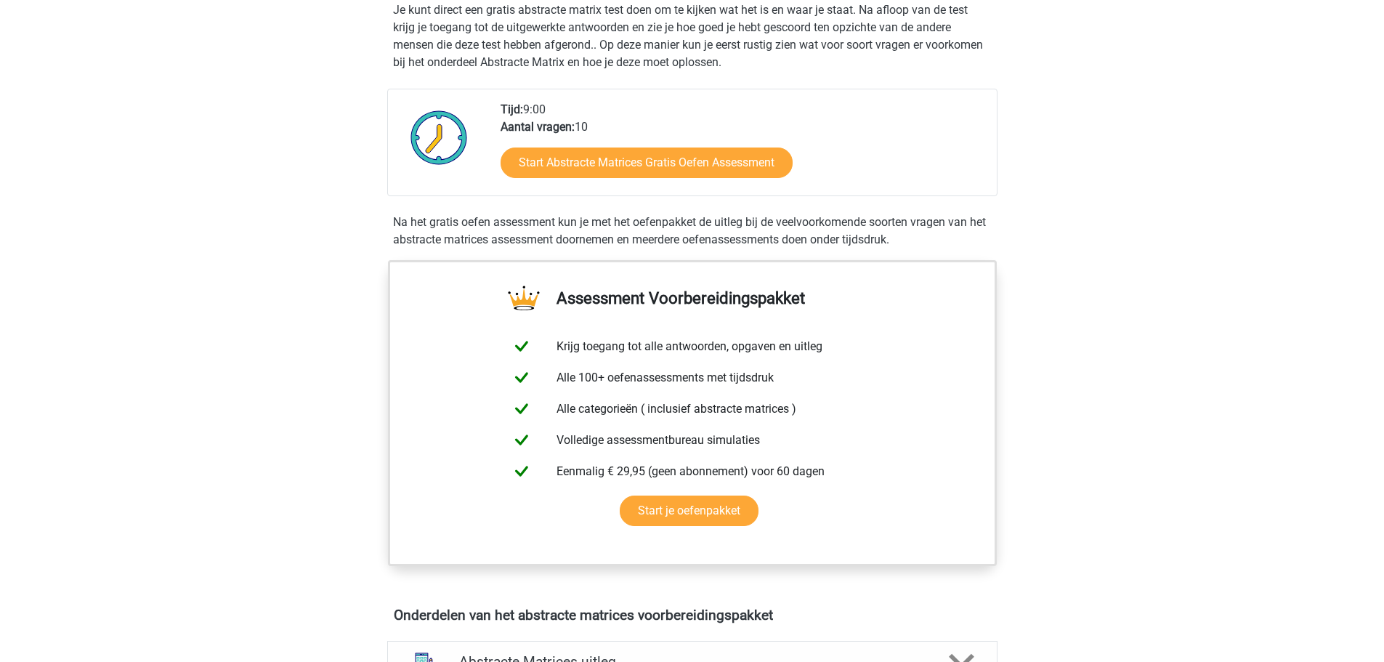
scroll to position [436, 0]
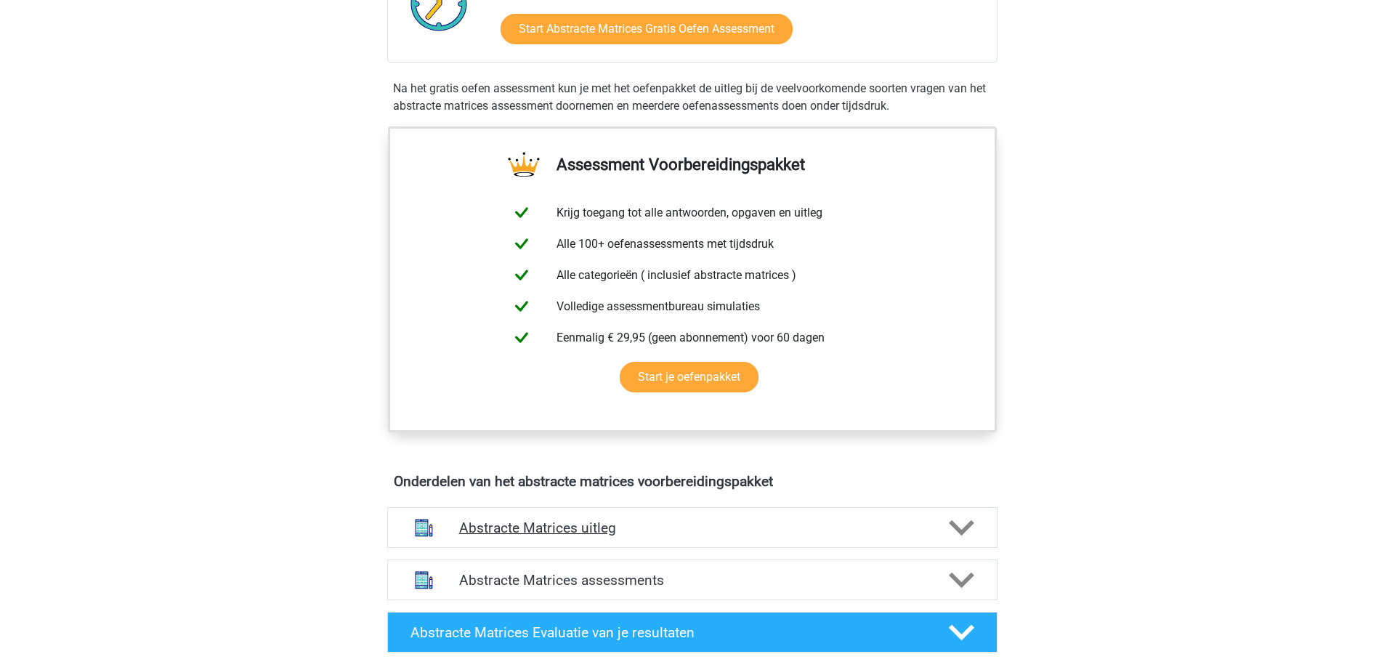
click at [490, 528] on h4 "Abstracte Matrices uitleg" at bounding box center [692, 527] width 466 height 17
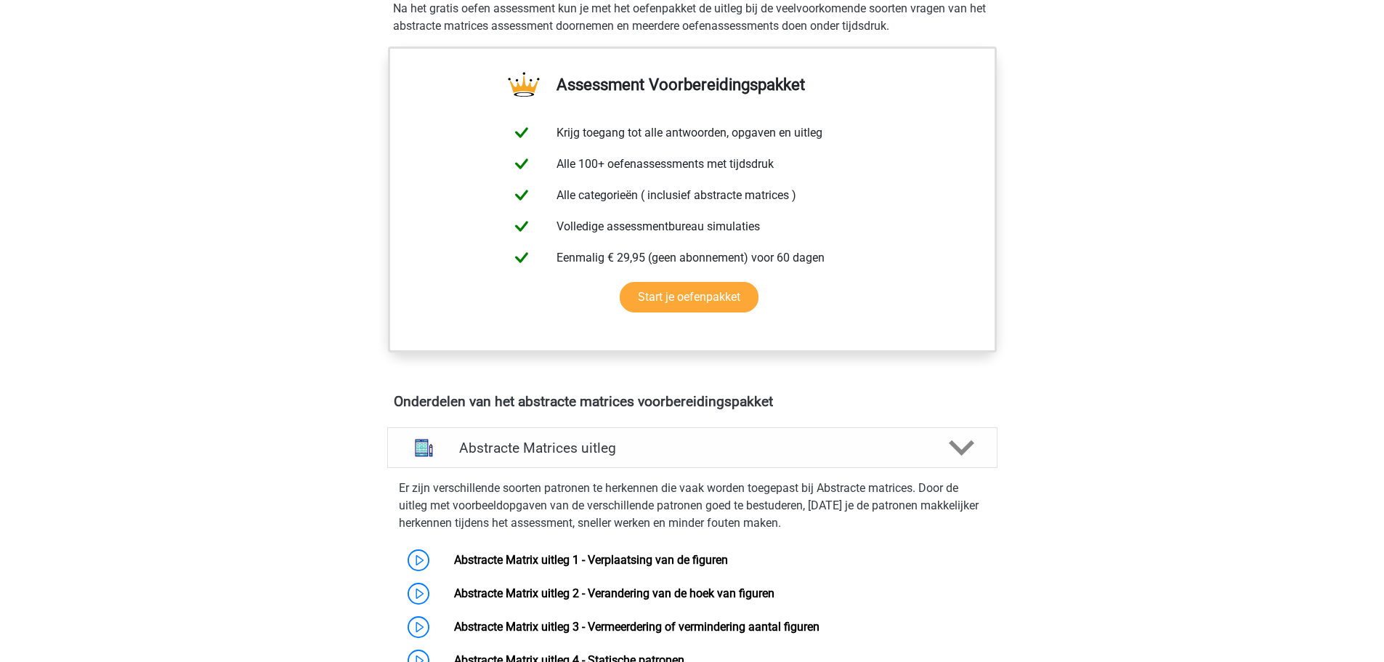
scroll to position [654, 0]
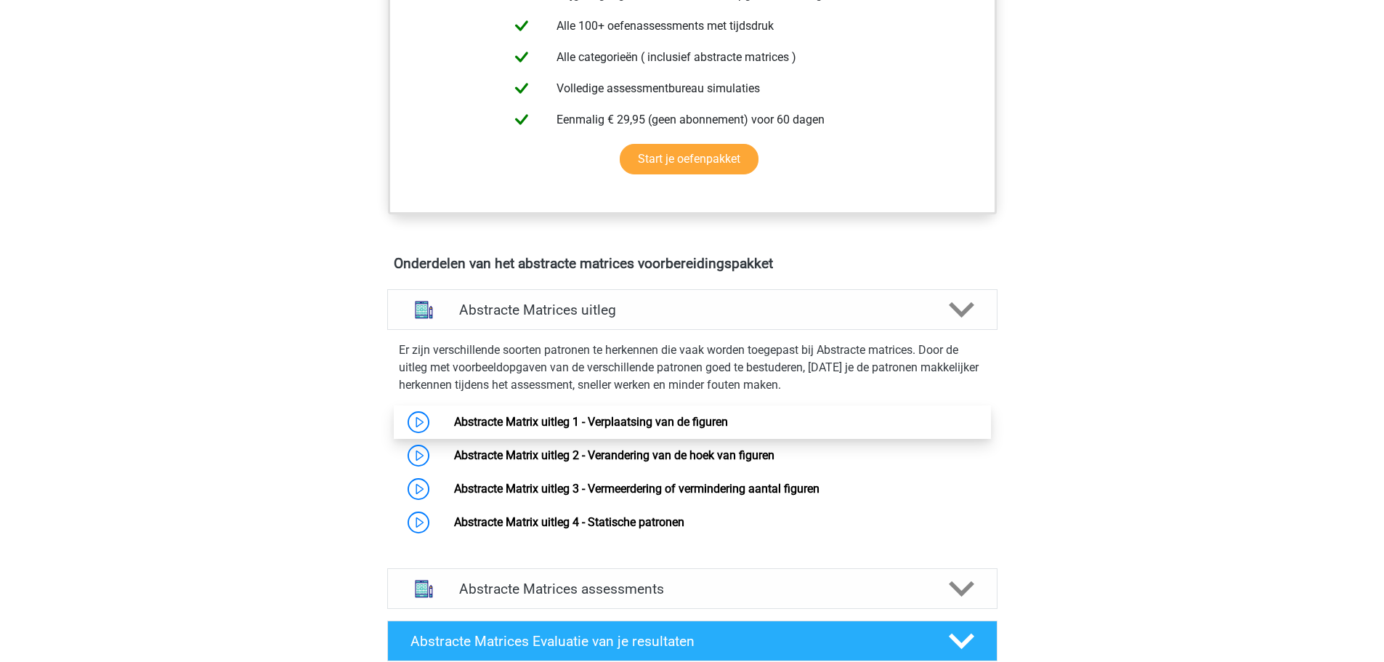
click at [493, 420] on link "Abstracte Matrix uitleg 1 - Verplaatsing van de figuren" at bounding box center [591, 422] width 274 height 14
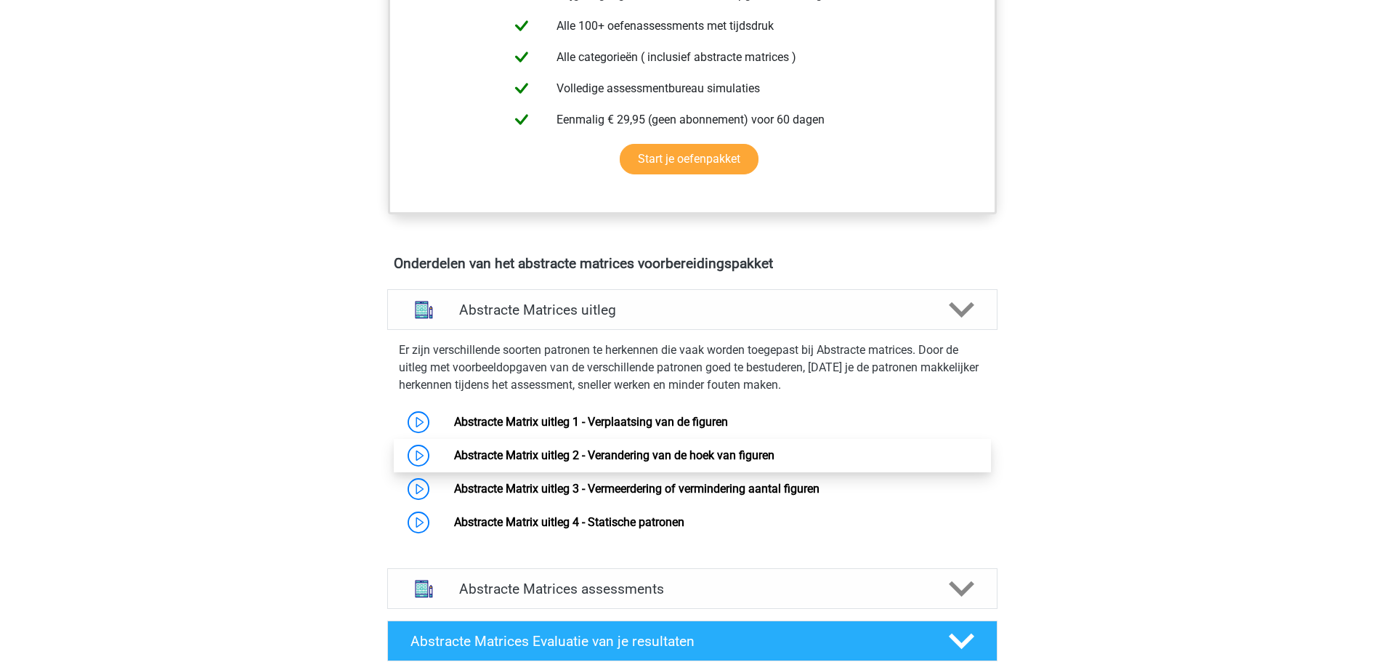
click at [536, 460] on link "Abstracte Matrix uitleg 2 - Verandering van de hoek van figuren" at bounding box center [614, 455] width 320 height 14
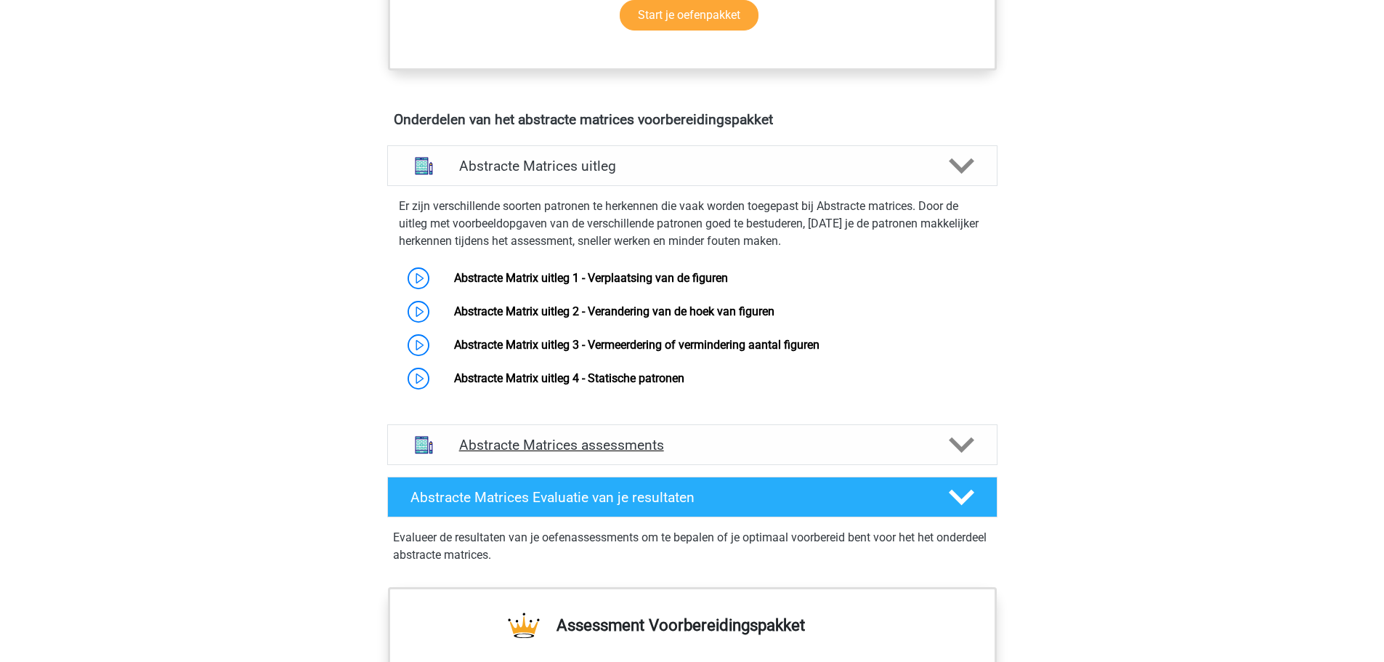
scroll to position [799, 0]
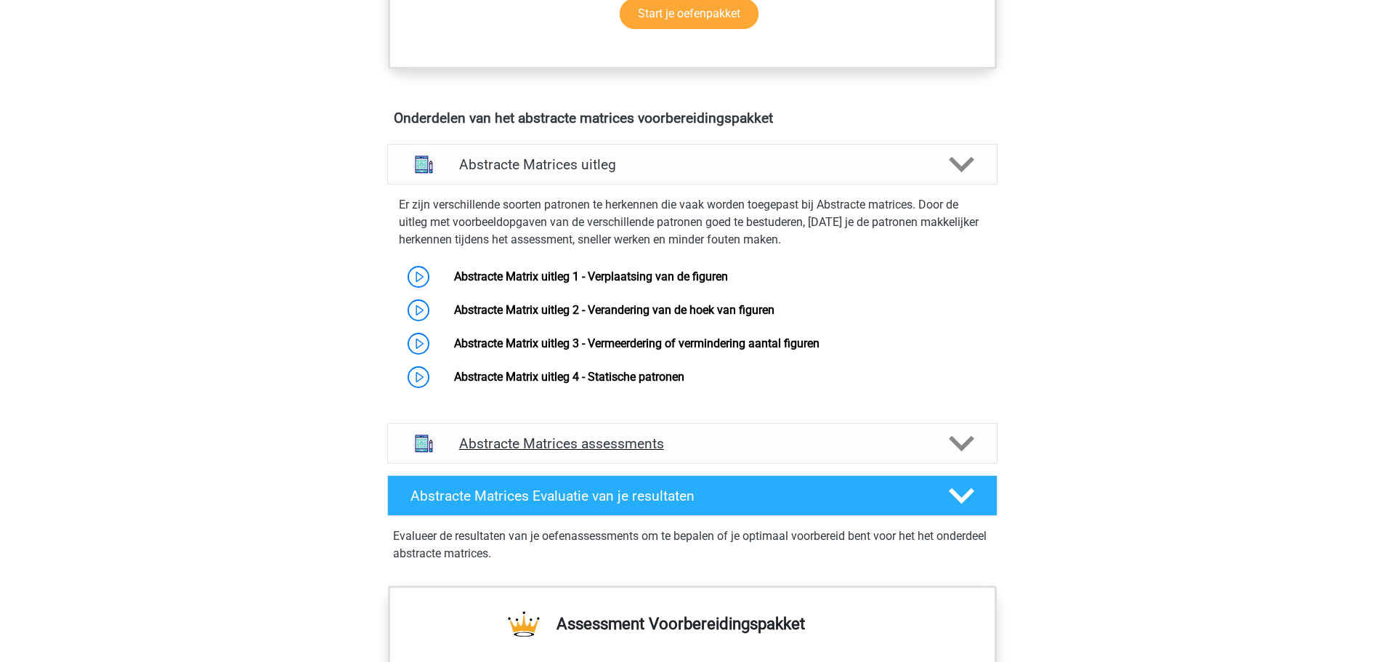
click at [542, 446] on h4 "Abstracte Matrices assessments" at bounding box center [692, 443] width 466 height 17
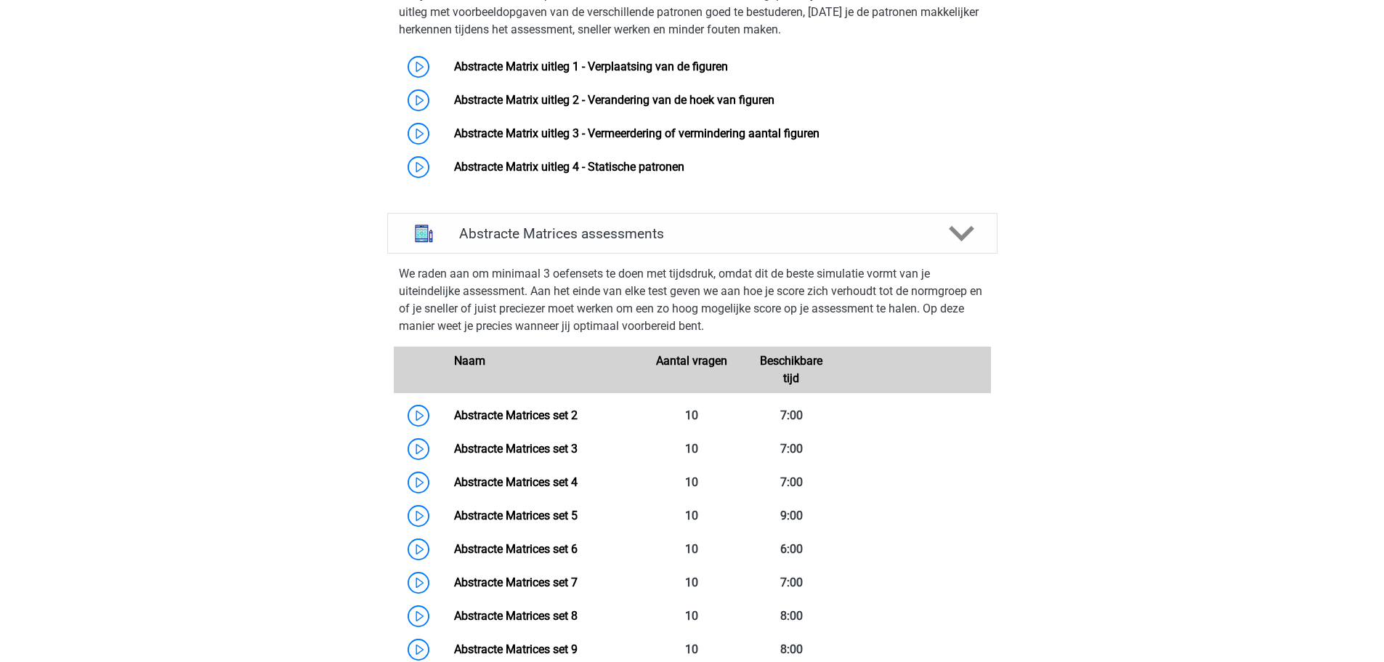
scroll to position [1017, 0]
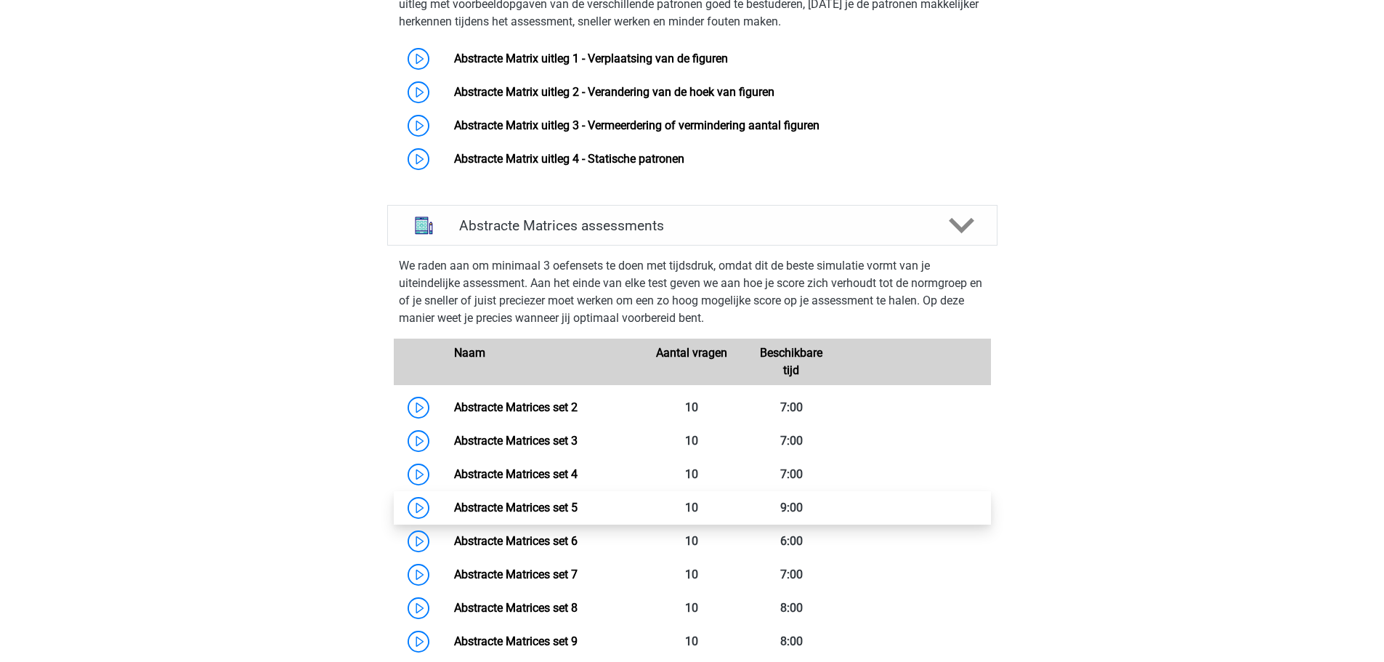
click at [474, 509] on link "Abstracte Matrices set 5" at bounding box center [516, 508] width 124 height 14
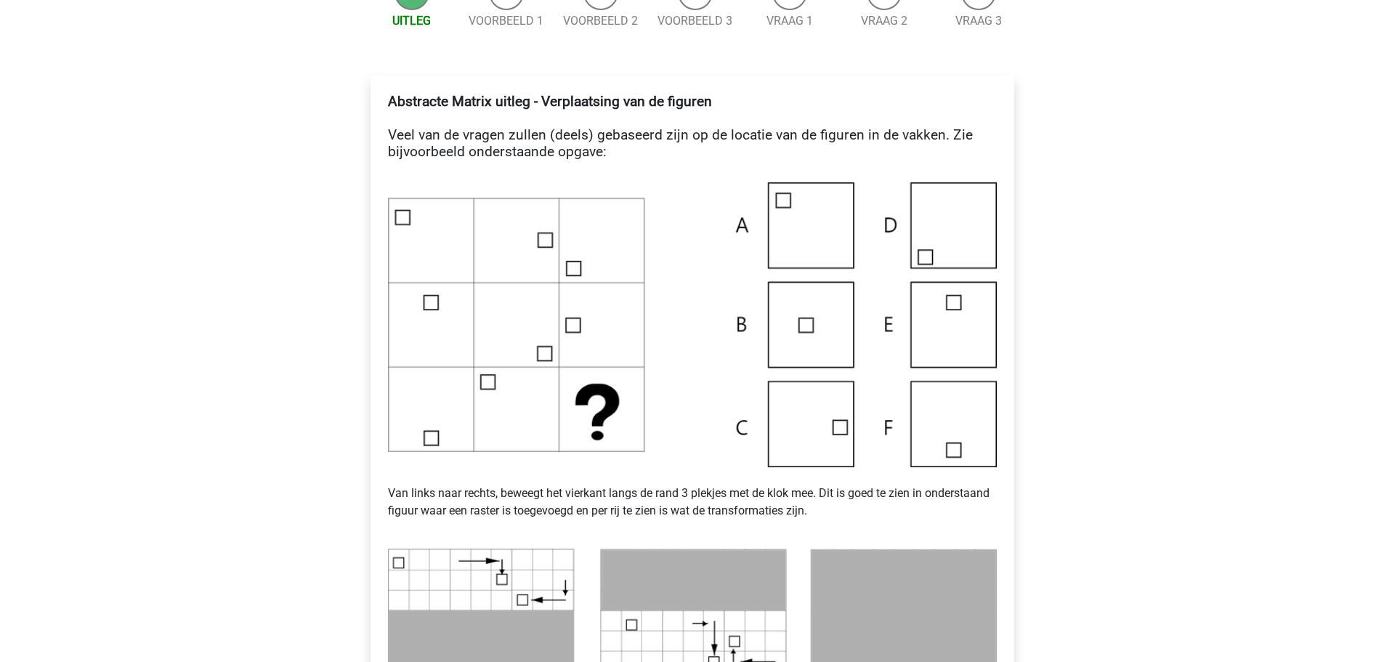
scroll to position [218, 0]
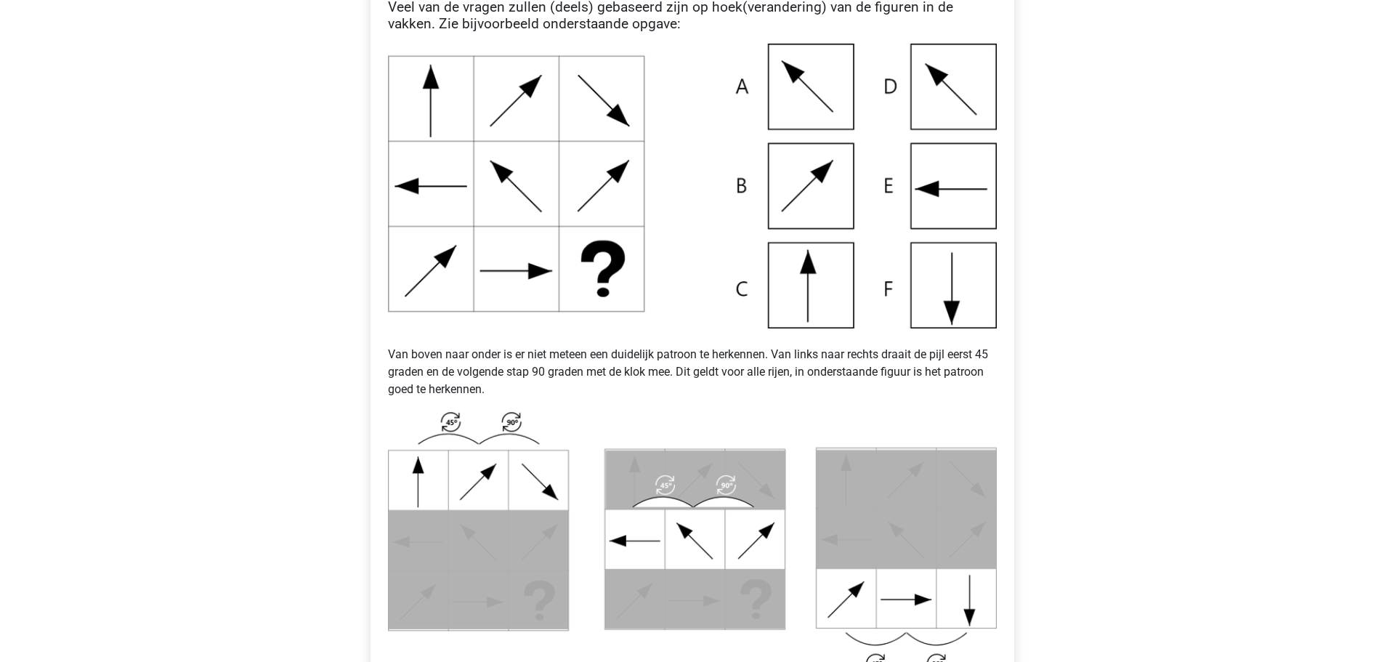
scroll to position [363, 0]
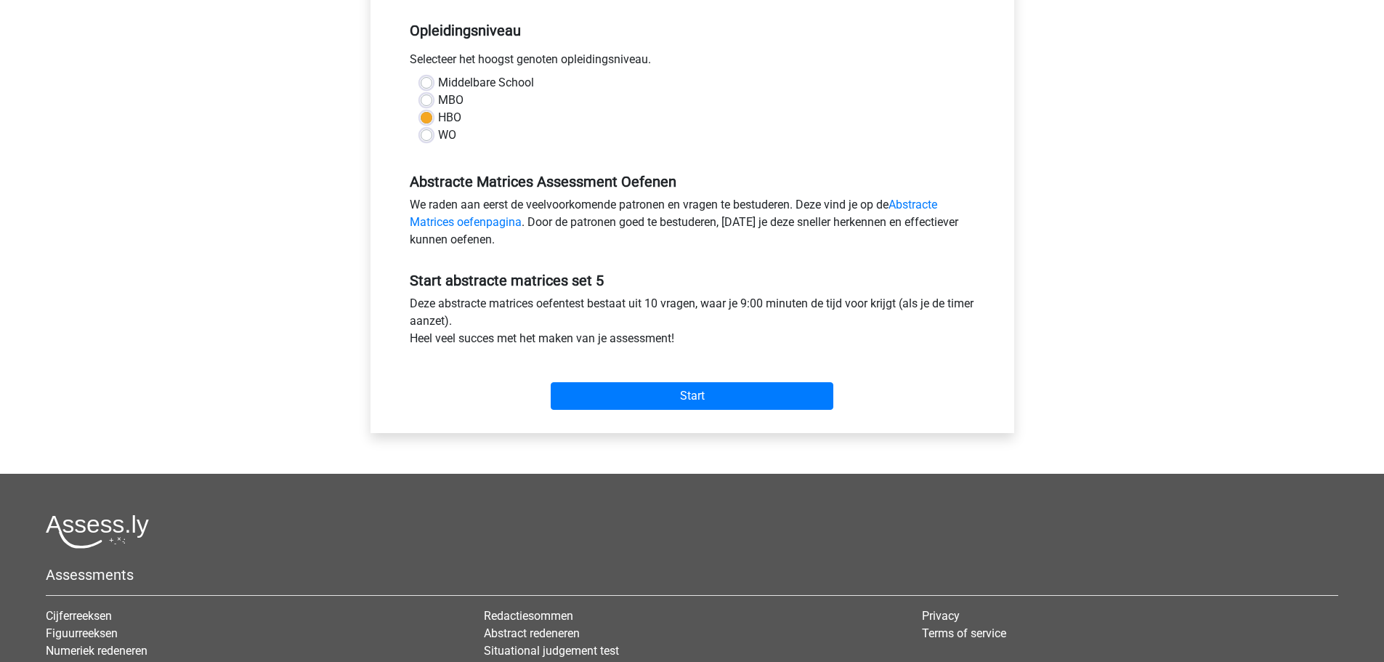
scroll to position [486, 0]
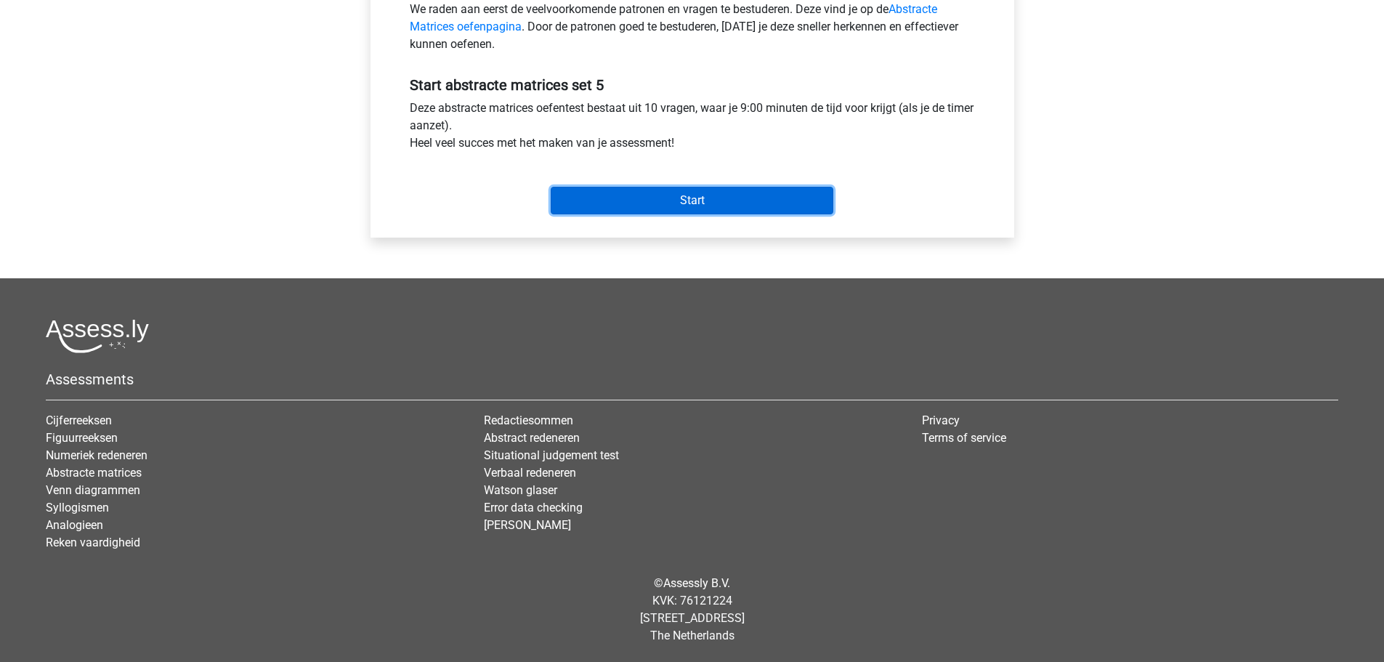
click at [649, 197] on input "Start" at bounding box center [692, 201] width 283 height 28
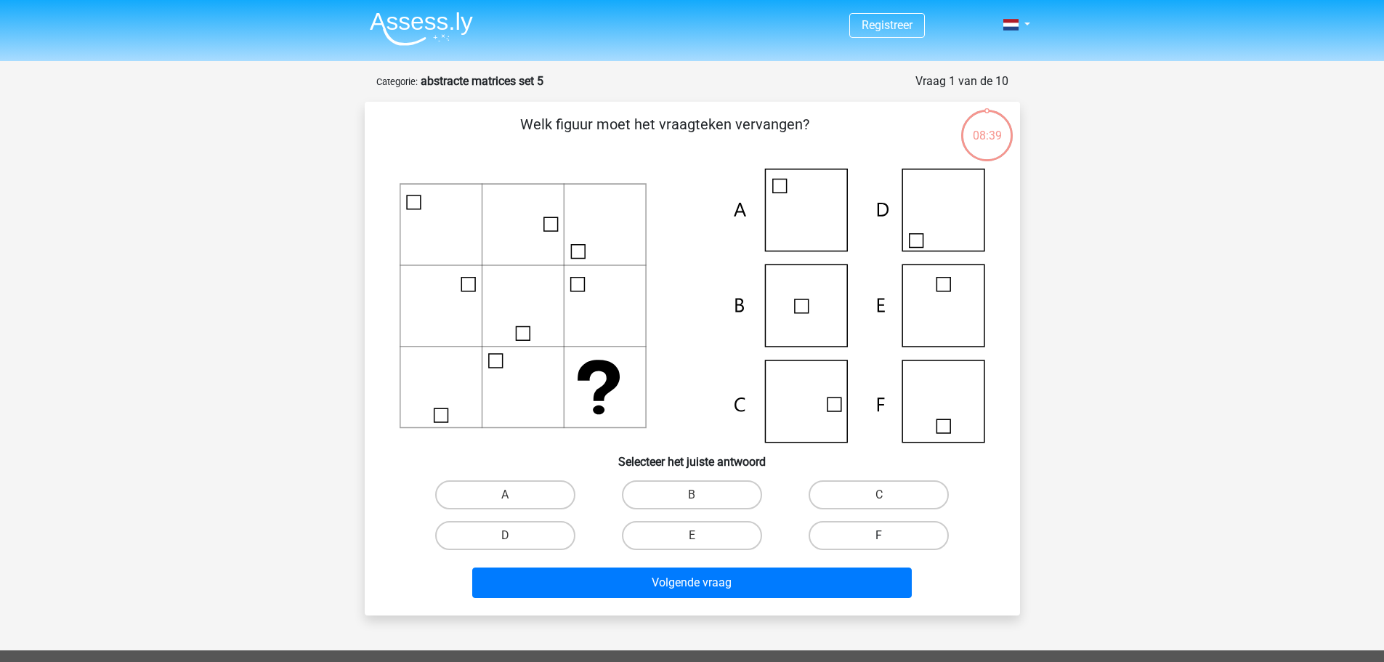
click at [886, 533] on label "F" at bounding box center [879, 535] width 140 height 29
click at [886, 535] on input "F" at bounding box center [883, 539] width 9 height 9
radio input "true"
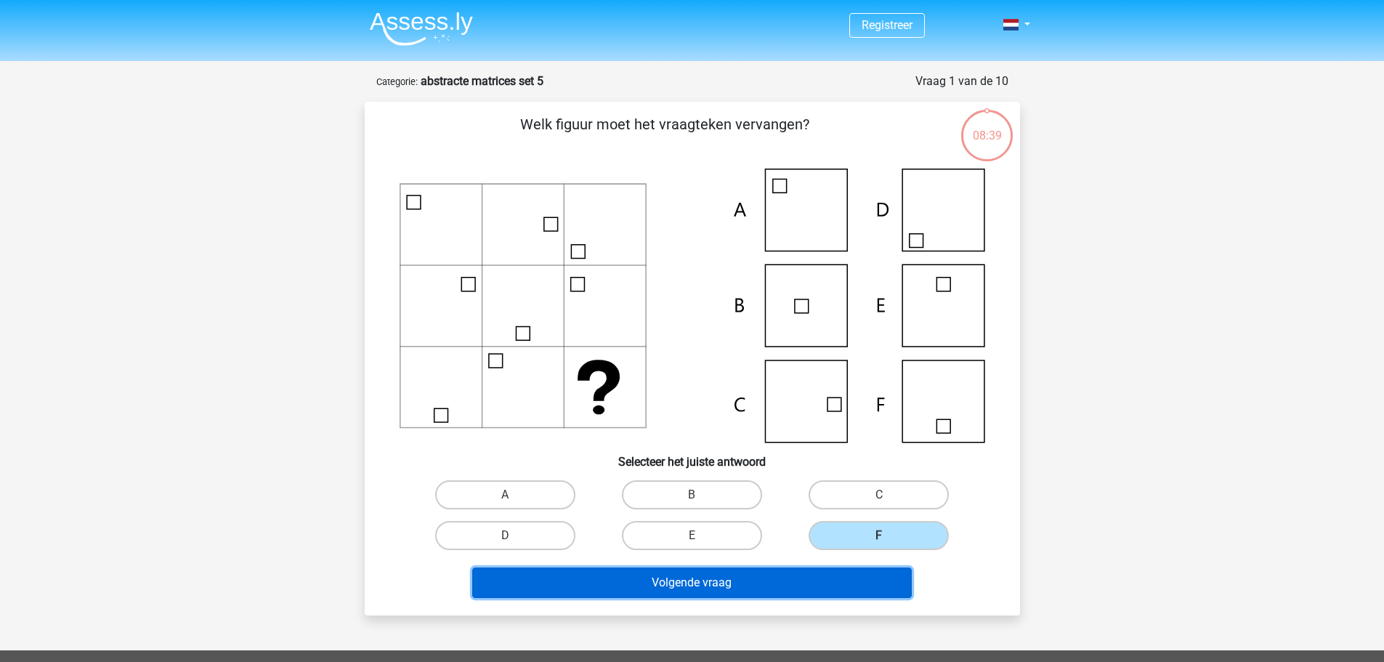
click at [700, 585] on button "Volgende vraag" at bounding box center [692, 582] width 440 height 31
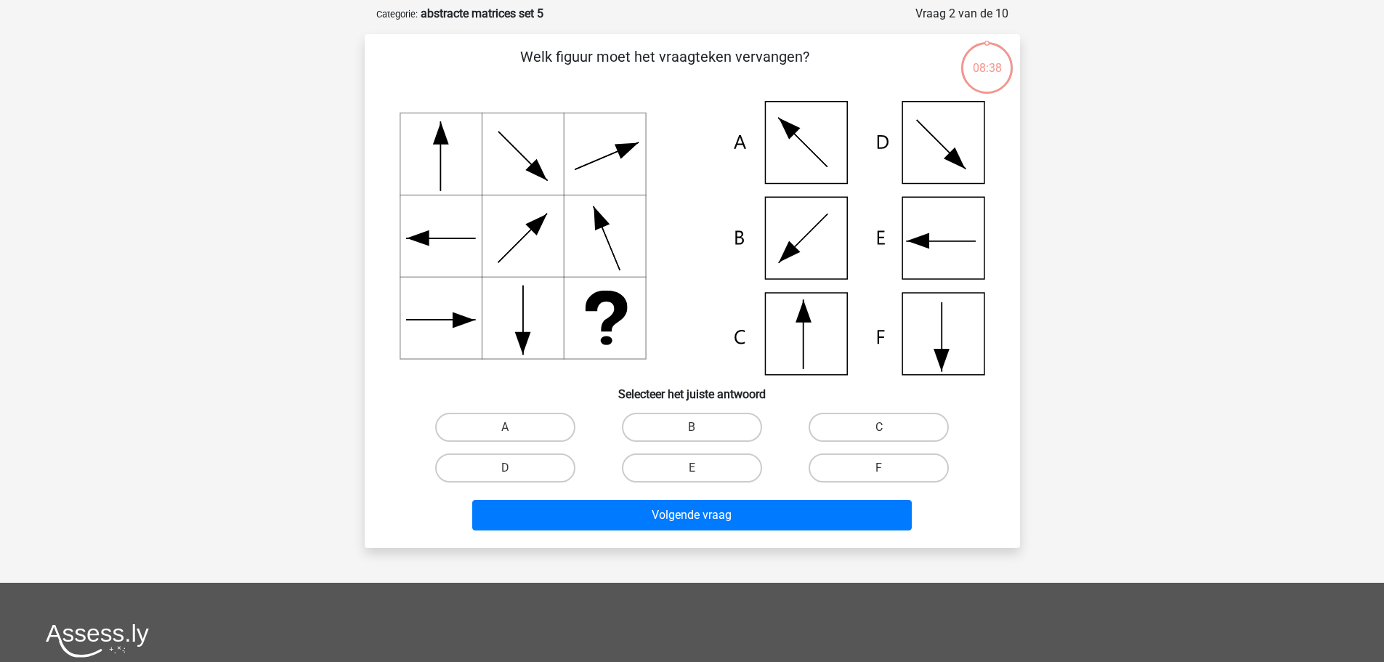
scroll to position [73, 0]
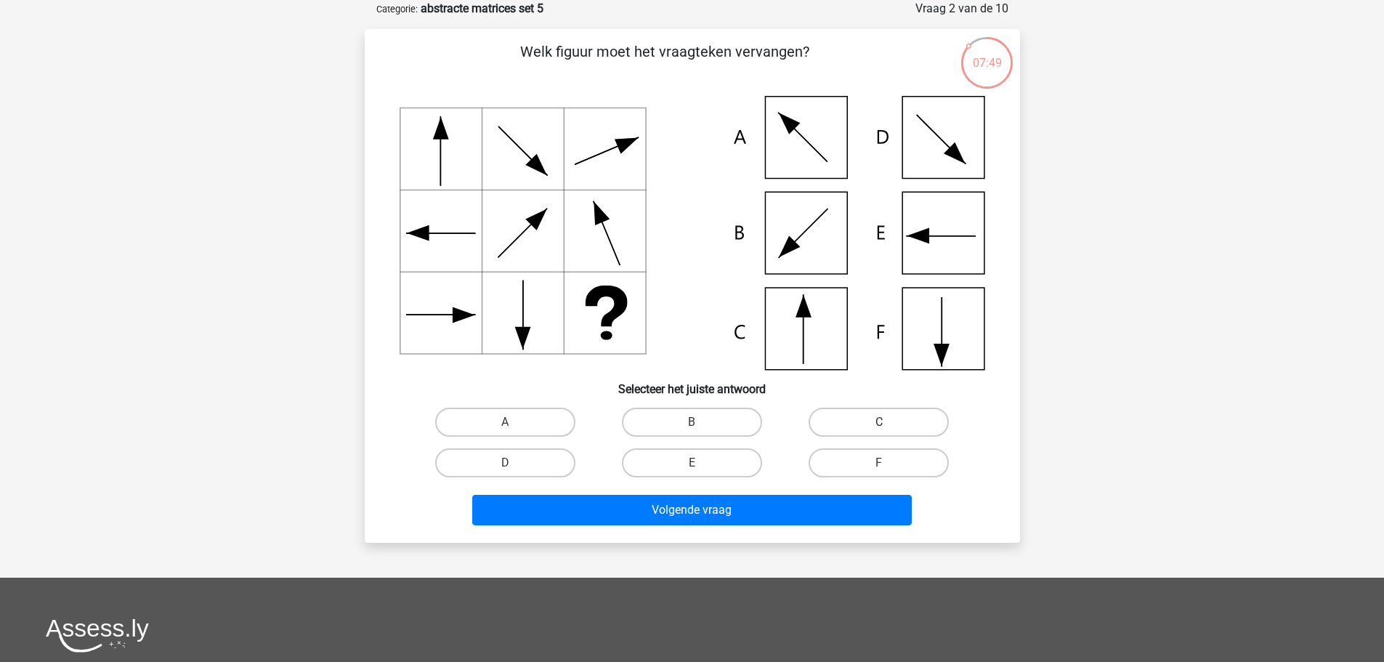
click at [865, 418] on label "C" at bounding box center [879, 422] width 140 height 29
click at [879, 422] on input "C" at bounding box center [883, 426] width 9 height 9
radio input "true"
click at [509, 425] on input "A" at bounding box center [509, 426] width 9 height 9
radio input "true"
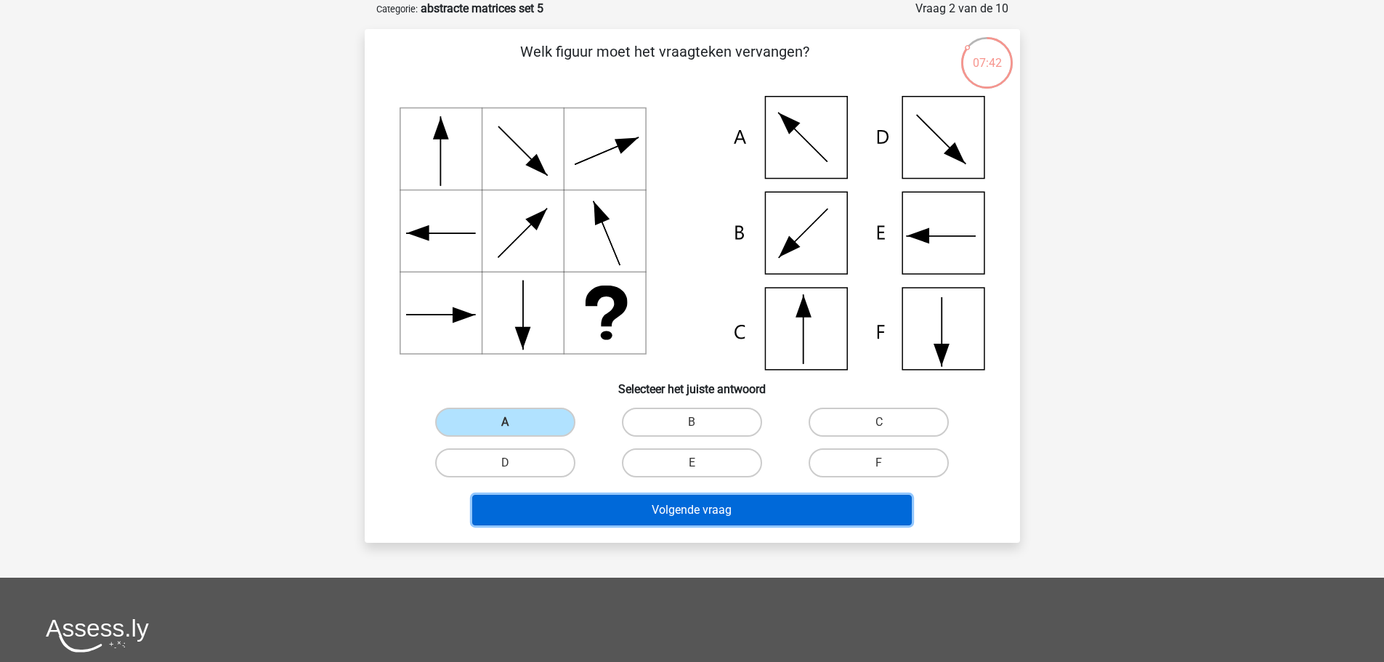
click at [630, 506] on button "Volgende vraag" at bounding box center [692, 510] width 440 height 31
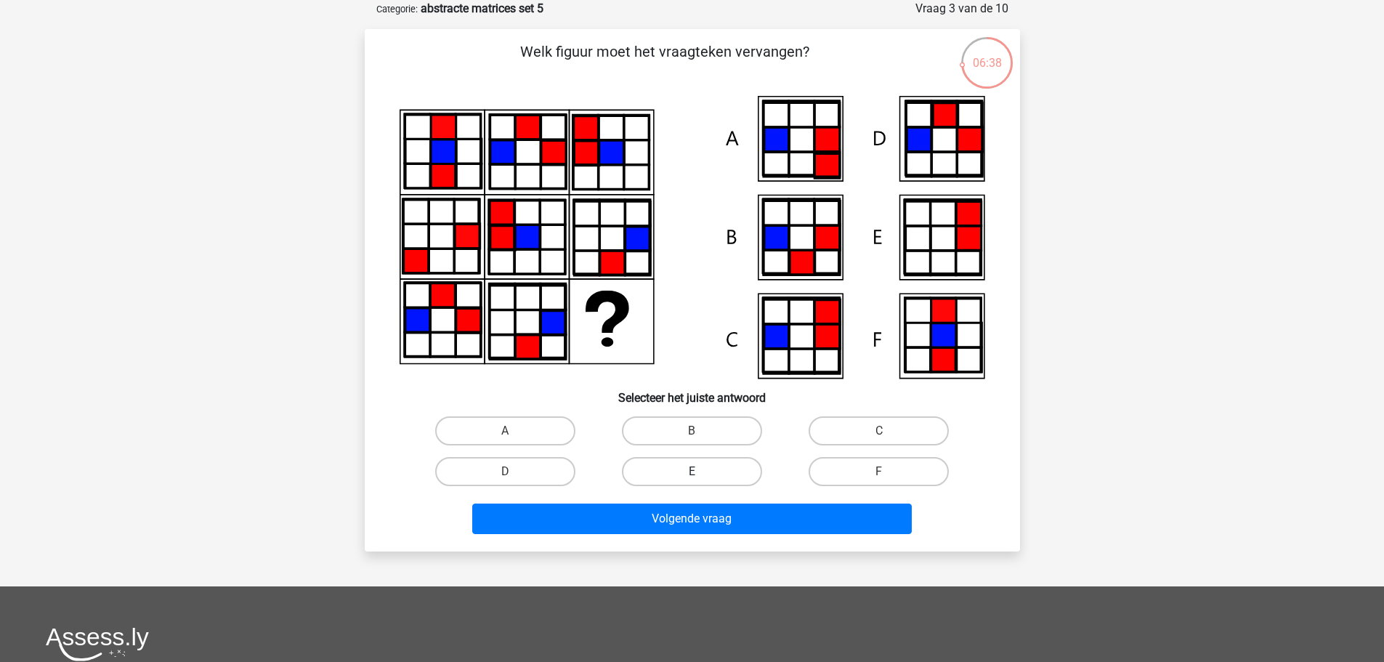
click at [680, 470] on label "E" at bounding box center [692, 471] width 140 height 29
click at [692, 471] on input "E" at bounding box center [696, 475] width 9 height 9
radio input "true"
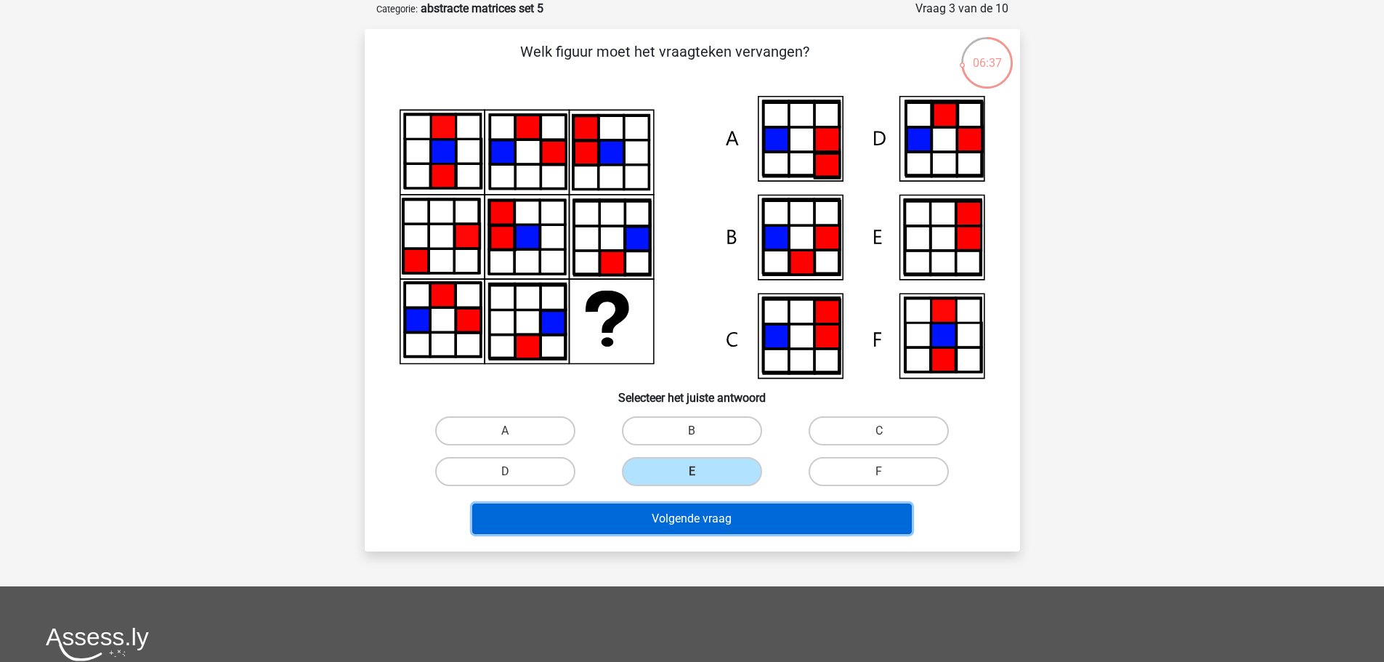
click at [710, 523] on button "Volgende vraag" at bounding box center [692, 518] width 440 height 31
